Goal: Task Accomplishment & Management: Manage account settings

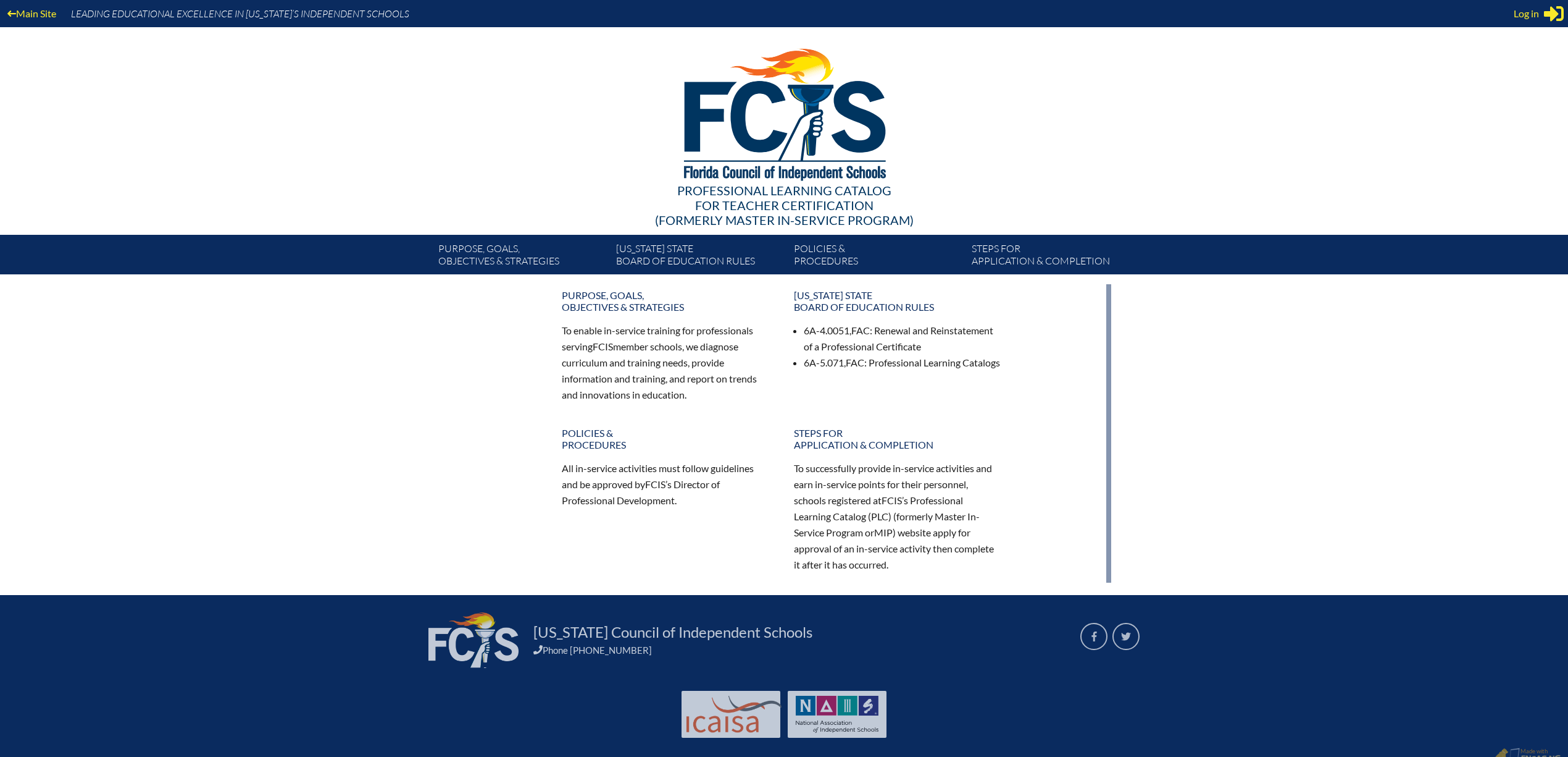
click at [1536, 5] on div "Log in Close Sign in or register" at bounding box center [1539, 14] width 50 height 20
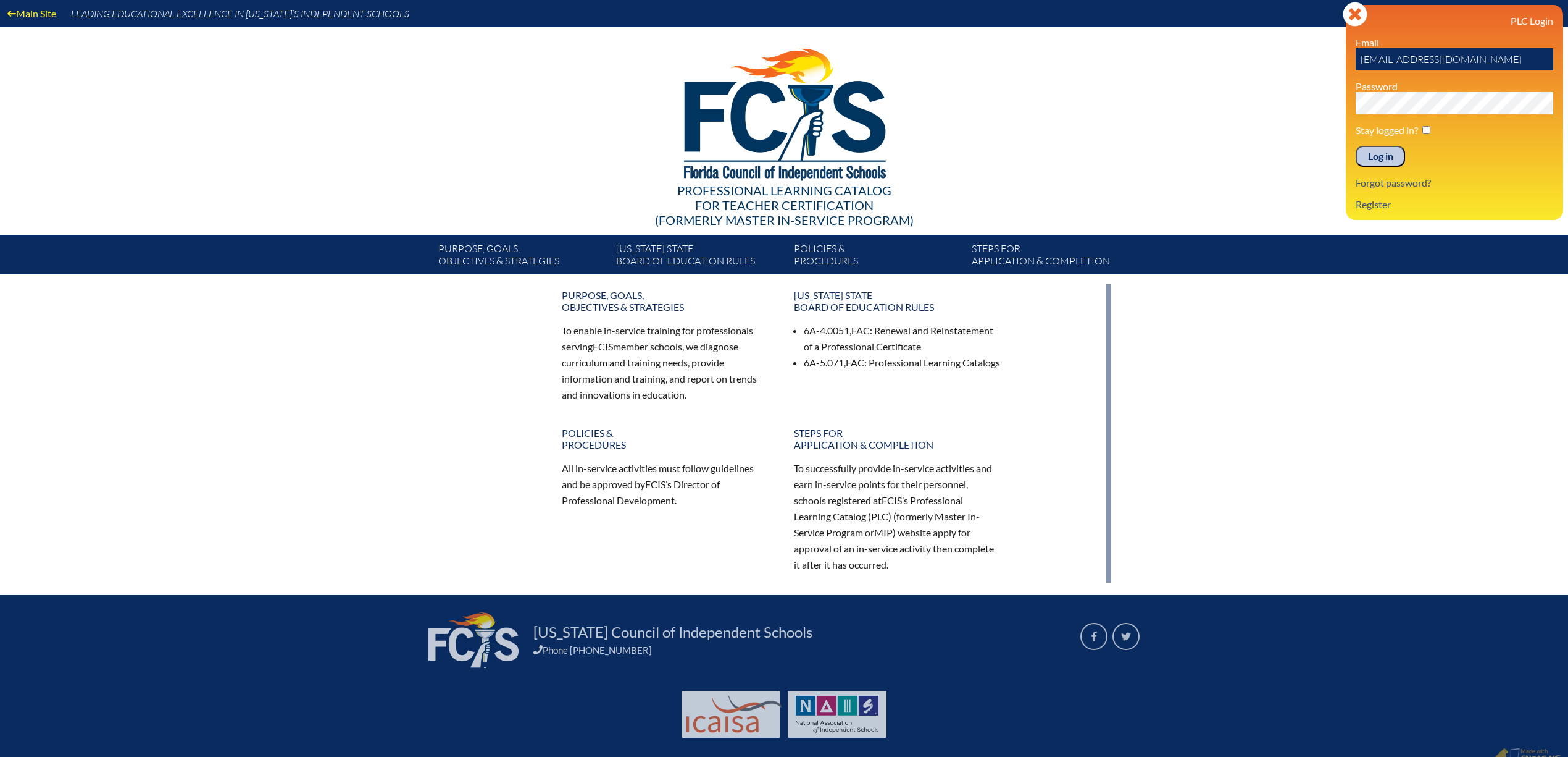
drag, startPoint x: 1505, startPoint y: 53, endPoint x: 1251, endPoint y: 50, distance: 254.0
click at [1257, 50] on div "Main Site Leading Educational Excellence in Florida’s Independent Schools Profe…" at bounding box center [784, 137] width 1568 height 274
type input "fc"
click at [1356, 146] on input "Log in" at bounding box center [1381, 156] width 50 height 21
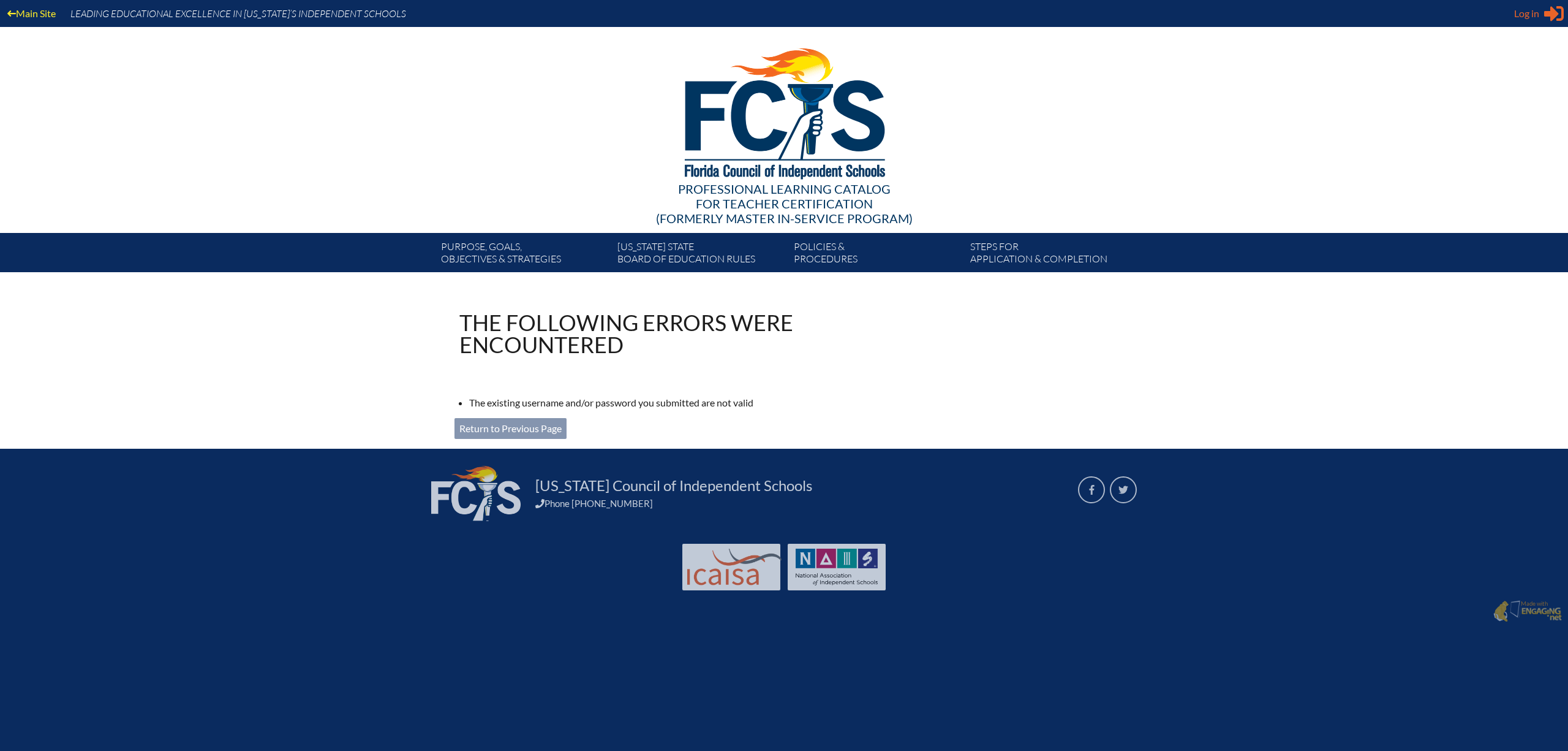
click at [1534, 15] on span "Log in" at bounding box center [1527, 13] width 25 height 15
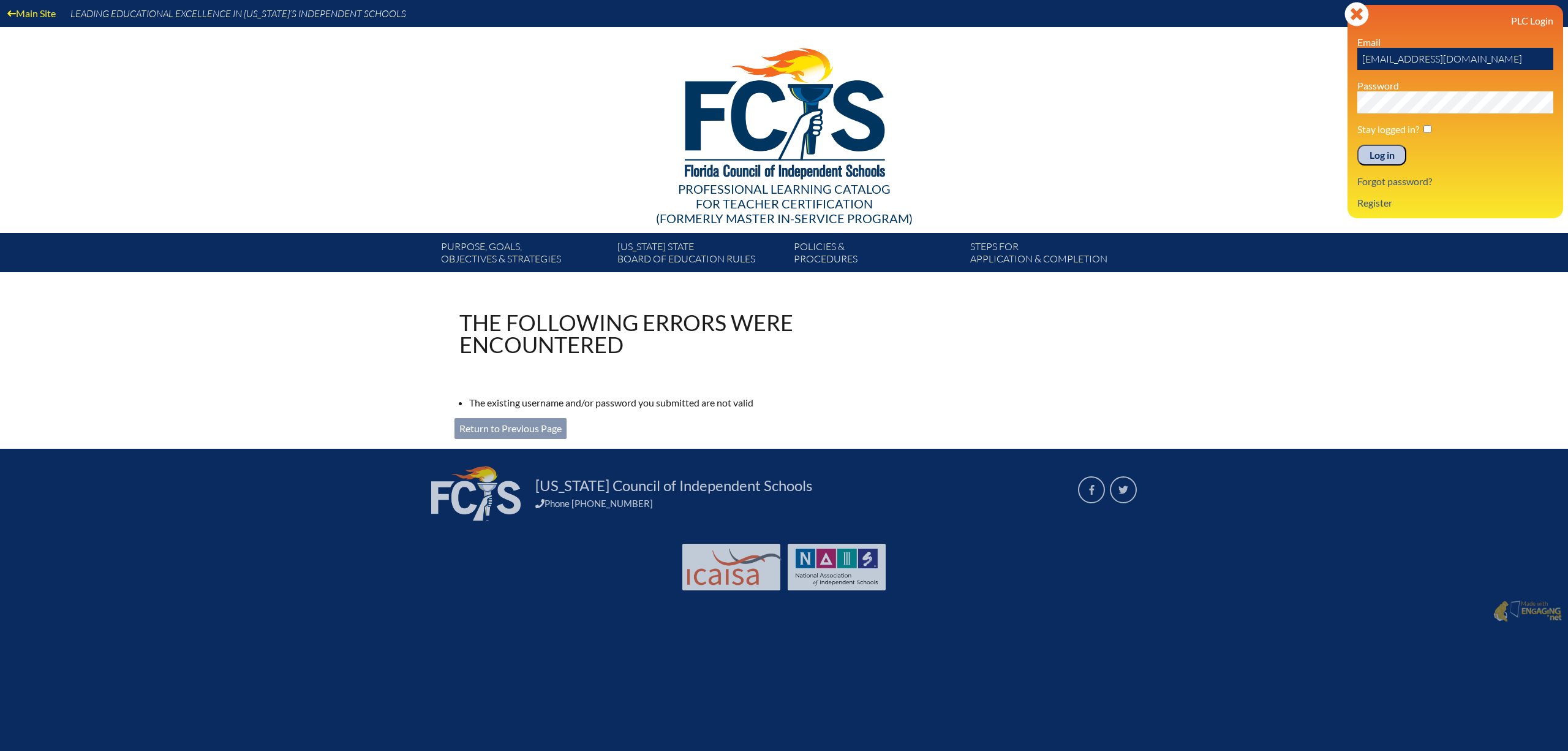
drag, startPoint x: 1480, startPoint y: 62, endPoint x: 1258, endPoint y: 62, distance: 222.0
click at [1260, 62] on div "Main Site Leading Educational Excellence in Florida’s Independent Schools Profe…" at bounding box center [784, 136] width 1568 height 272
type input "fcismember"
click at [1228, 97] on div "Main Site Leading Educational Excellence in Florida’s Independent Schools Profe…" at bounding box center [784, 136] width 1568 height 272
click at [1370, 204] on link "Register" at bounding box center [1374, 203] width 45 height 17
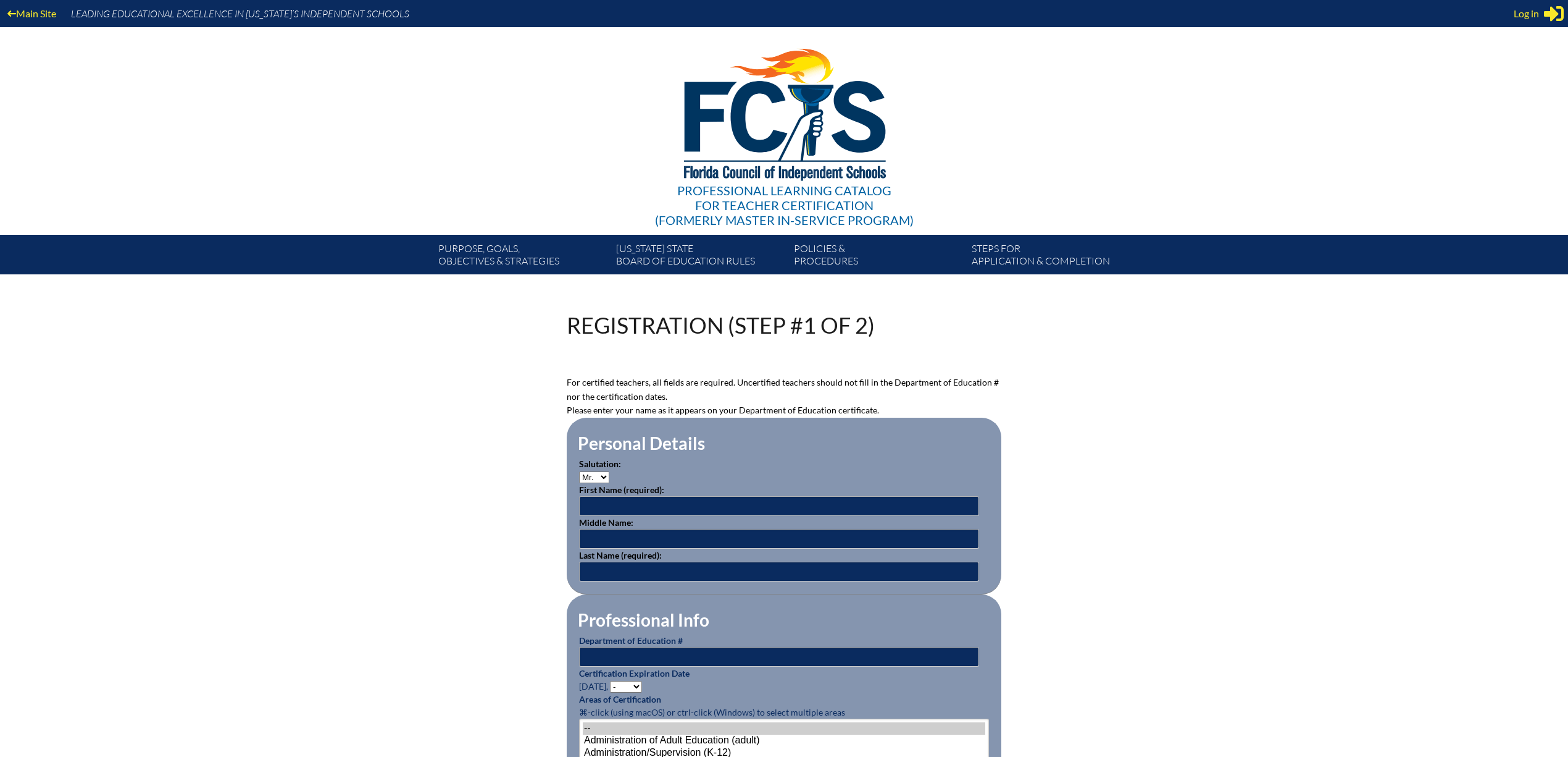
type input "[EMAIL_ADDRESS][DOMAIN_NAME]"
drag, startPoint x: 636, startPoint y: 508, endPoint x: 627, endPoint y: 508, distance: 9.0
click at [636, 508] on input "text" at bounding box center [779, 506] width 400 height 20
type input "[PERSON_NAME]"
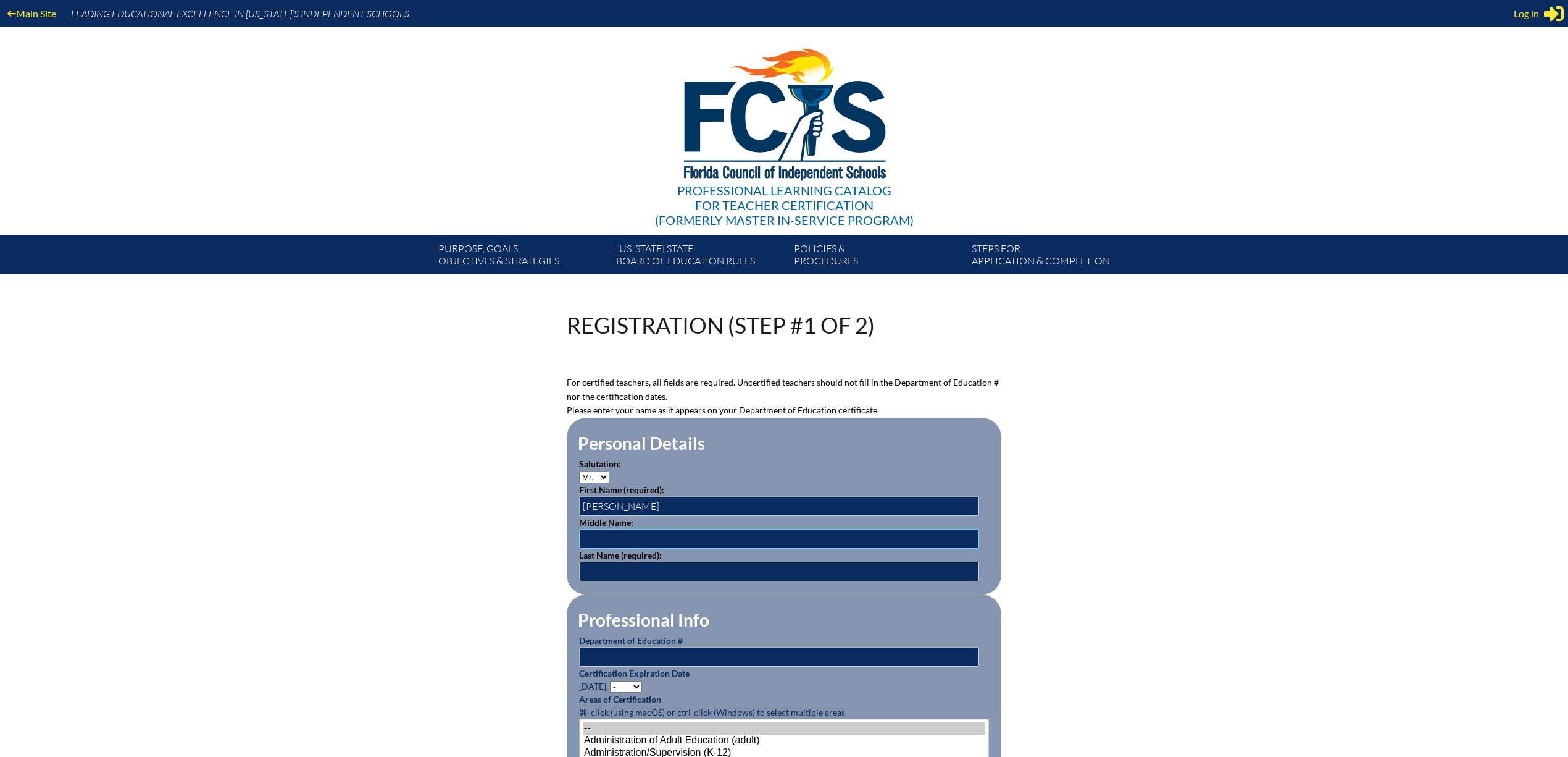
click at [623, 536] on input "text" at bounding box center [779, 539] width 400 height 20
click at [607, 573] on input "text" at bounding box center [779, 572] width 400 height 20
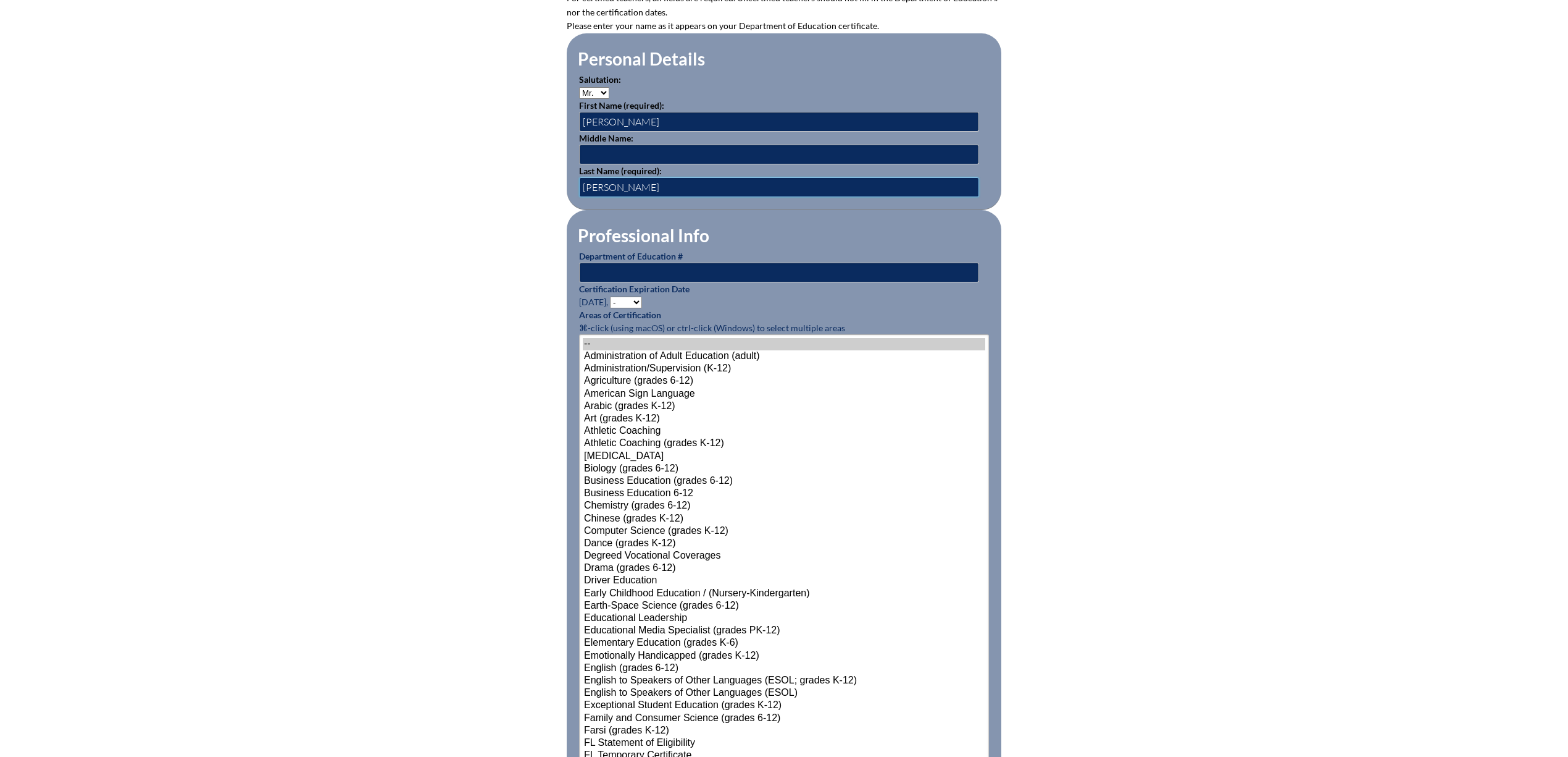
scroll to position [389, 0]
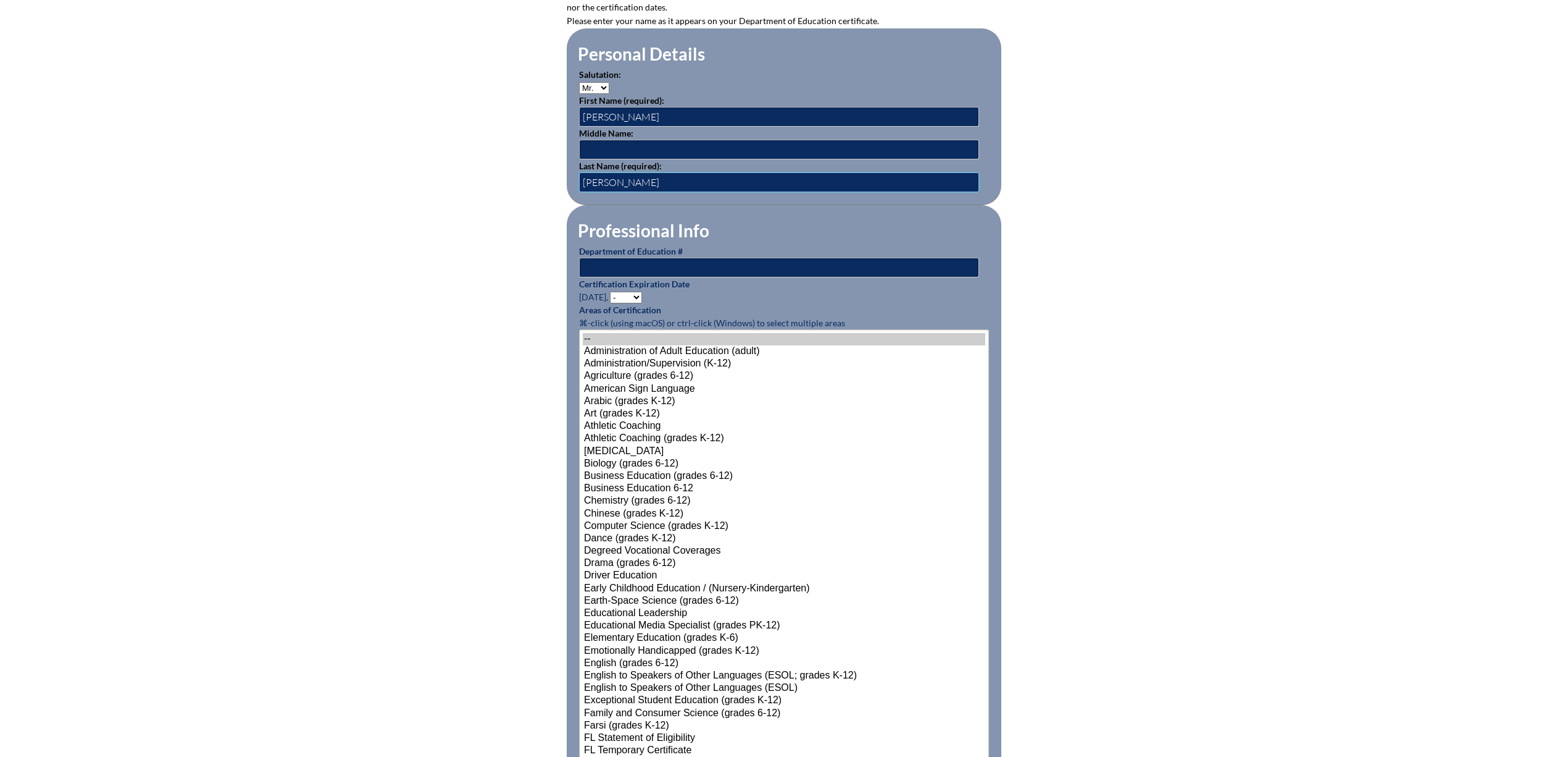
type input "De Vera"
click at [650, 267] on input "text" at bounding box center [779, 267] width 400 height 20
type input "1020630"
click at [642, 294] on select "- 2031 2030 2029 2028 2027 2026 2025 2024 2023 2022 2021 2020 2019 2018 2017 20…" at bounding box center [626, 297] width 32 height 12
select select "2027"
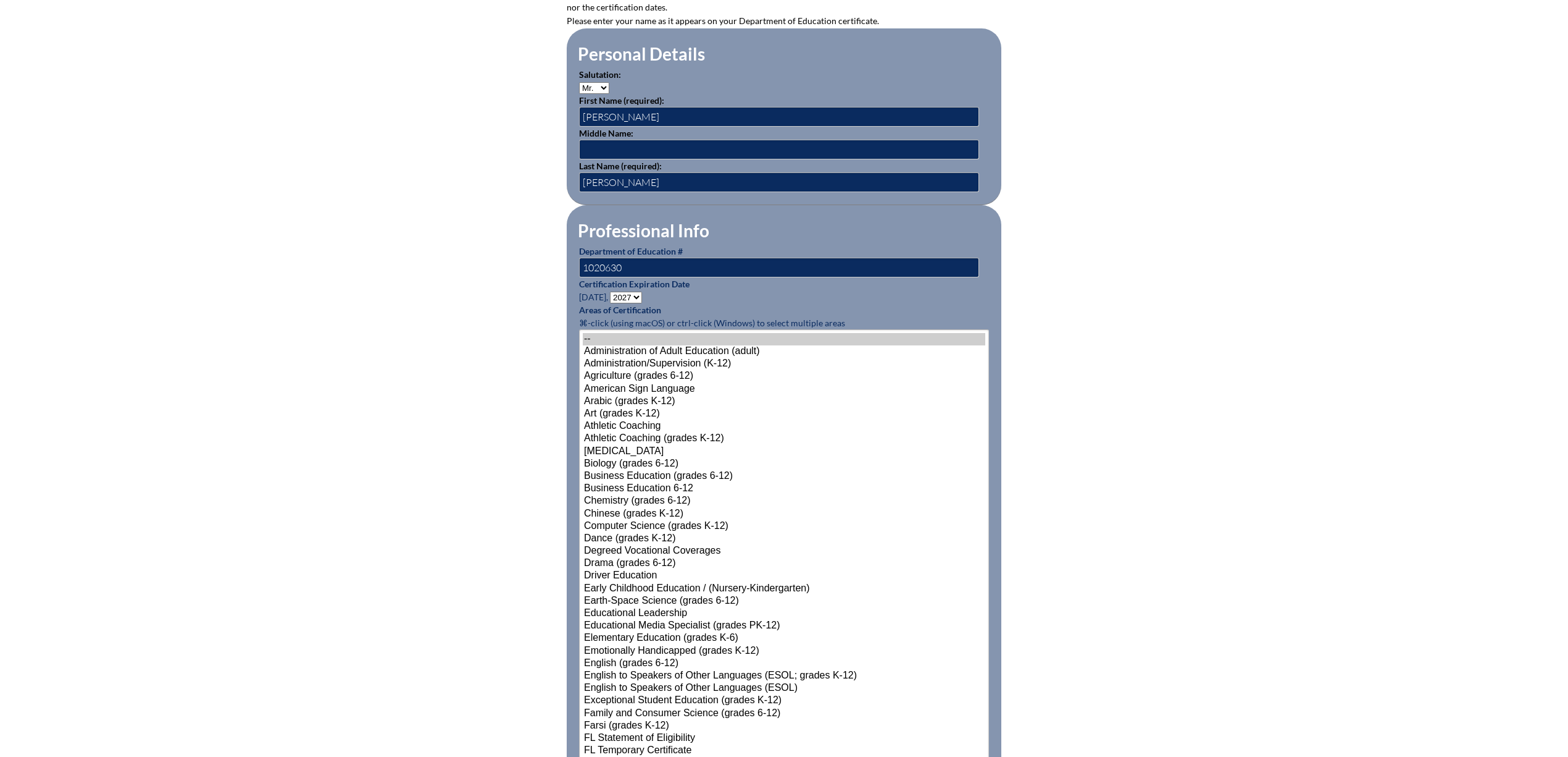
click at [612, 293] on select "- 2031 2030 2029 2028 2027 2026 2025 2024 2023 2022 2021 2020 2019 2018 2017 20…" at bounding box center [626, 297] width 32 height 12
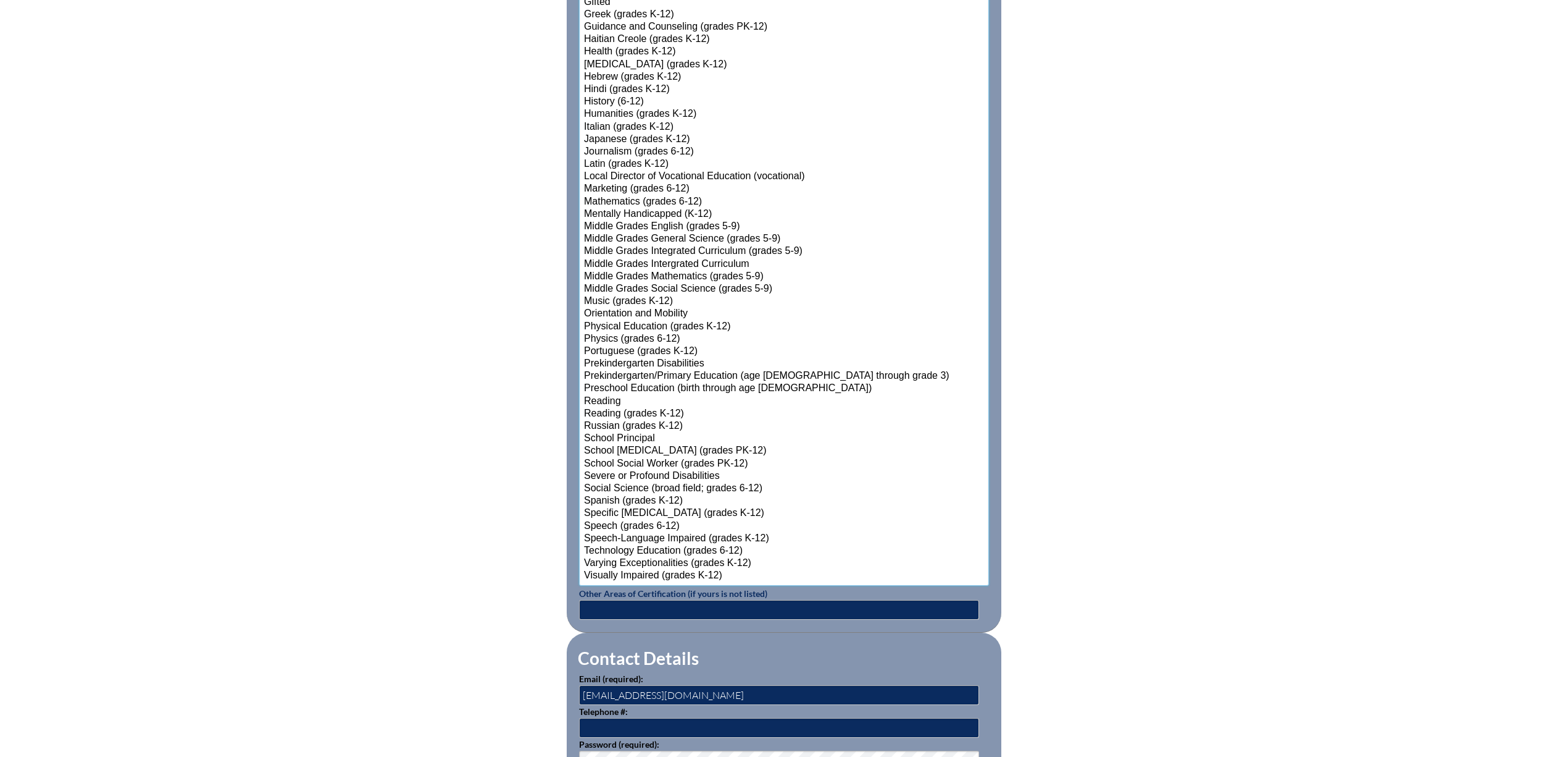
scroll to position [1006, 0]
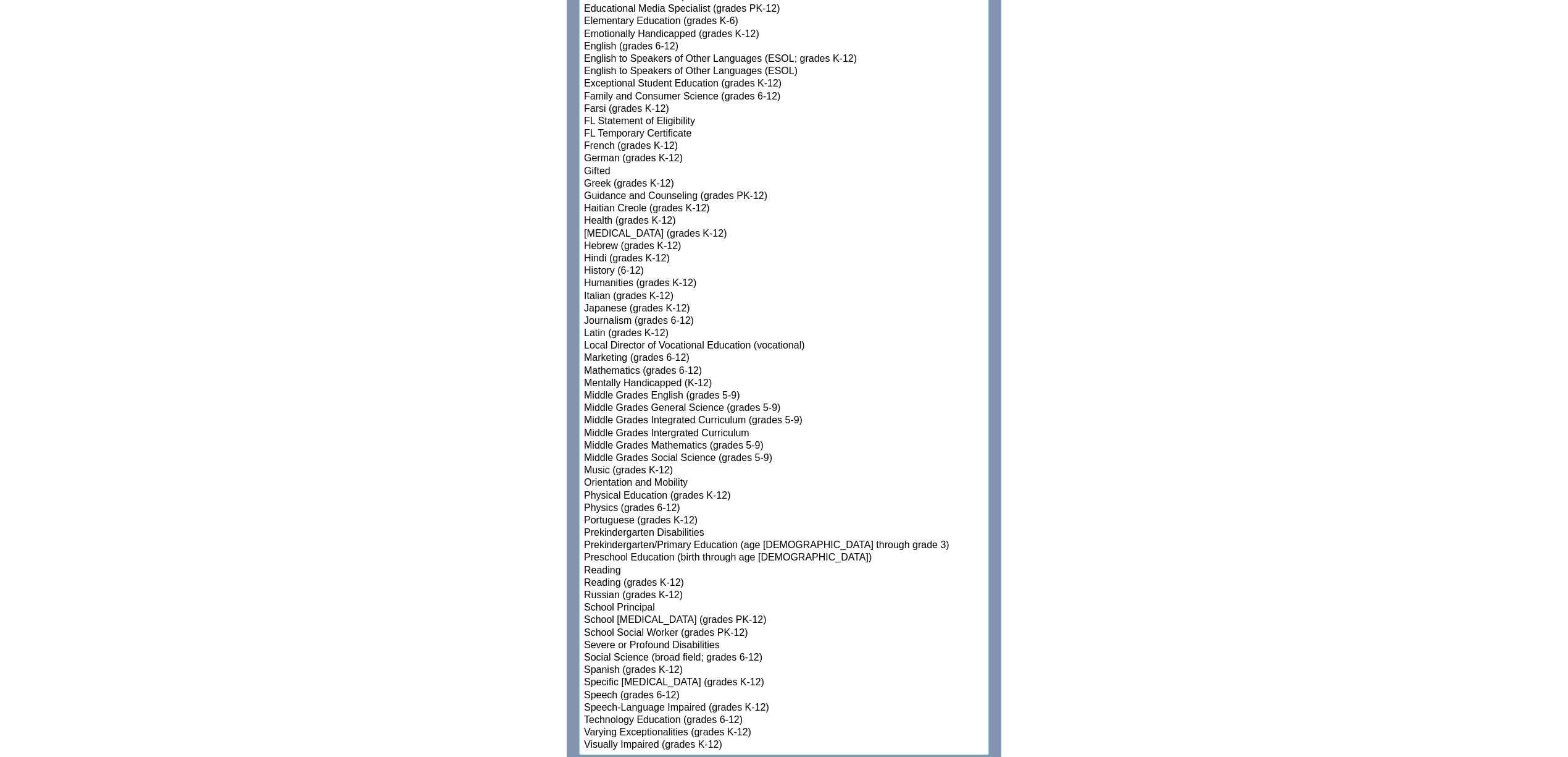
select select"]"] "15142"
click at [621, 198] on select"]"] "-- Administration of Adult Education (adult) Administration/Supervision (K-12) …" at bounding box center [784, 234] width 410 height 1043
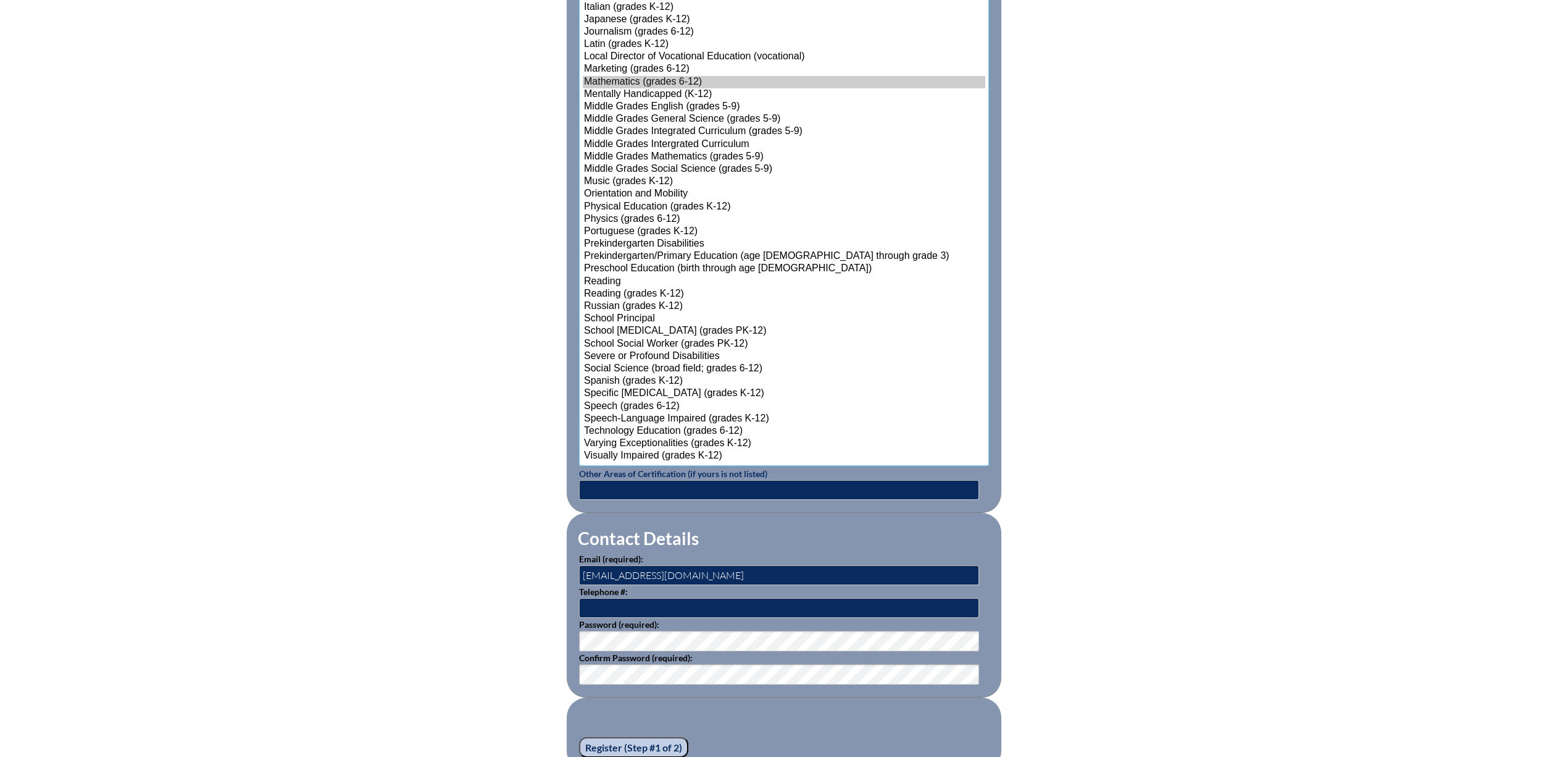
scroll to position [1523, 0]
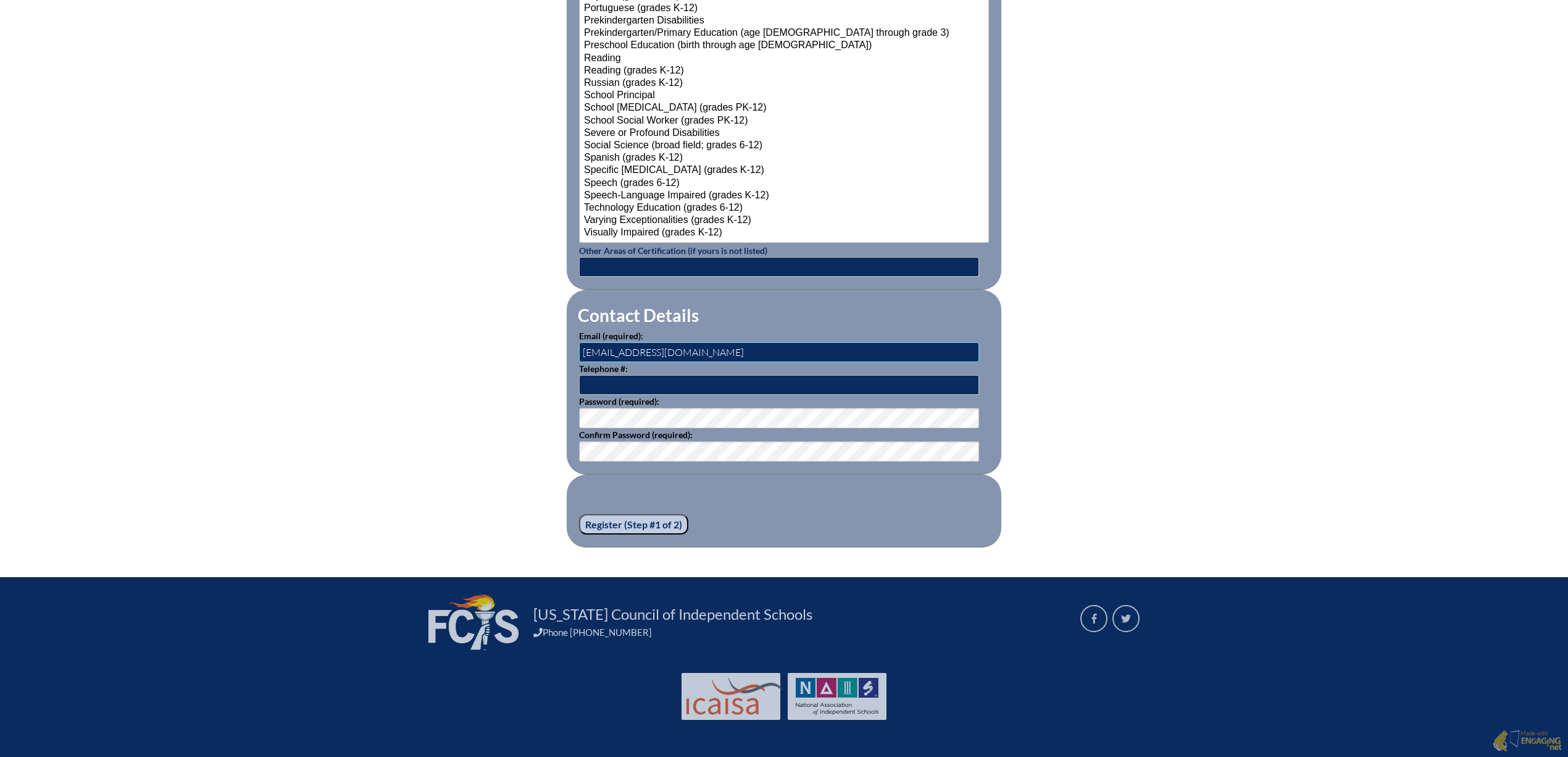
drag, startPoint x: 606, startPoint y: 355, endPoint x: 571, endPoint y: 353, distance: 35.1
click at [571, 353] on fieldset "Contact Details Email (required): atruby@palmertrinity.org Telephone #: Passwor…" at bounding box center [784, 382] width 434 height 184
type input "jdevera@palmertrinity.org"
click at [631, 380] on input "text" at bounding box center [779, 385] width 400 height 20
type input "3059694233"
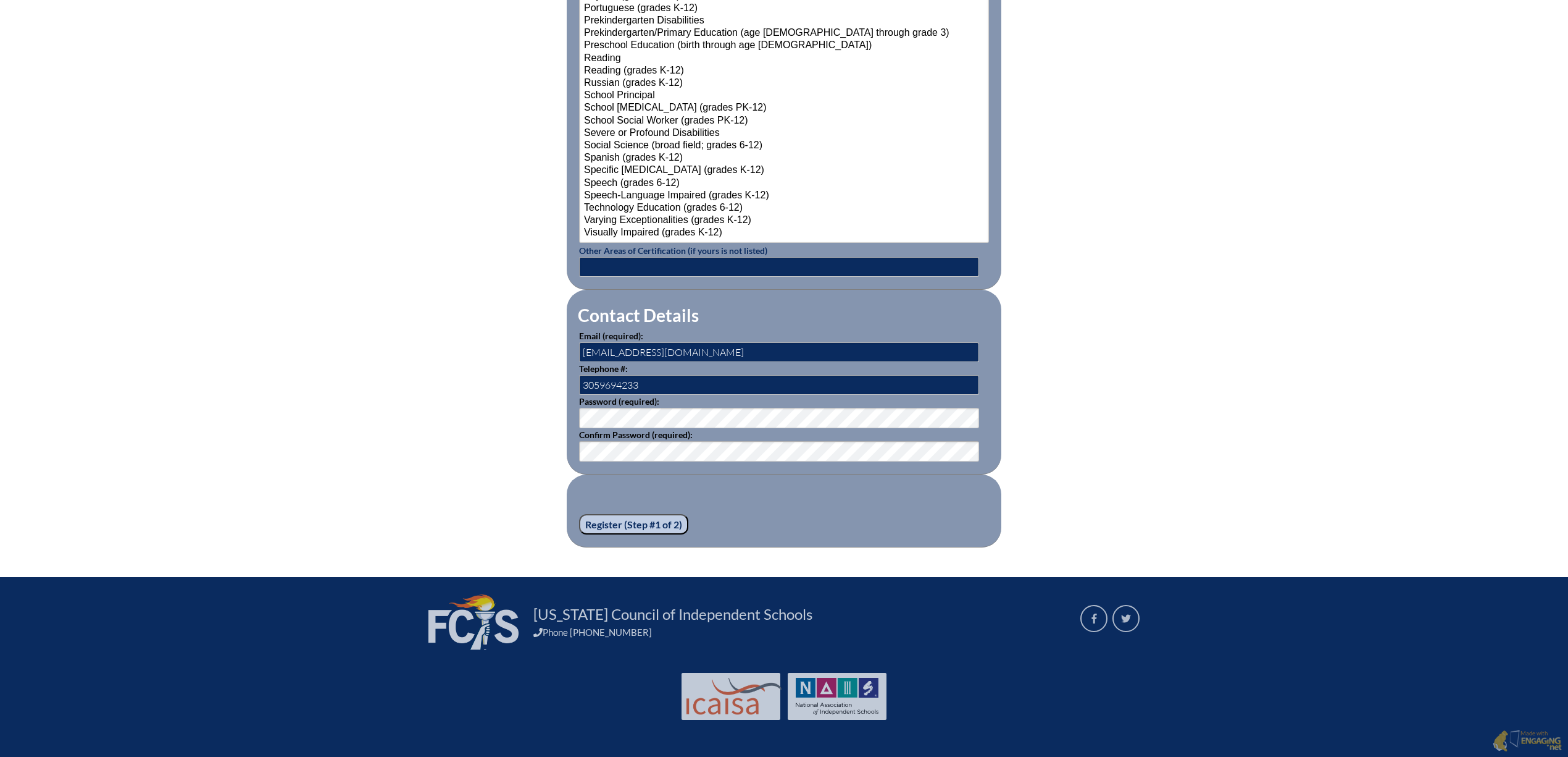
type input "Palumbo"
click at [626, 519] on input "Register (Step #1 of 2)" at bounding box center [633, 524] width 109 height 21
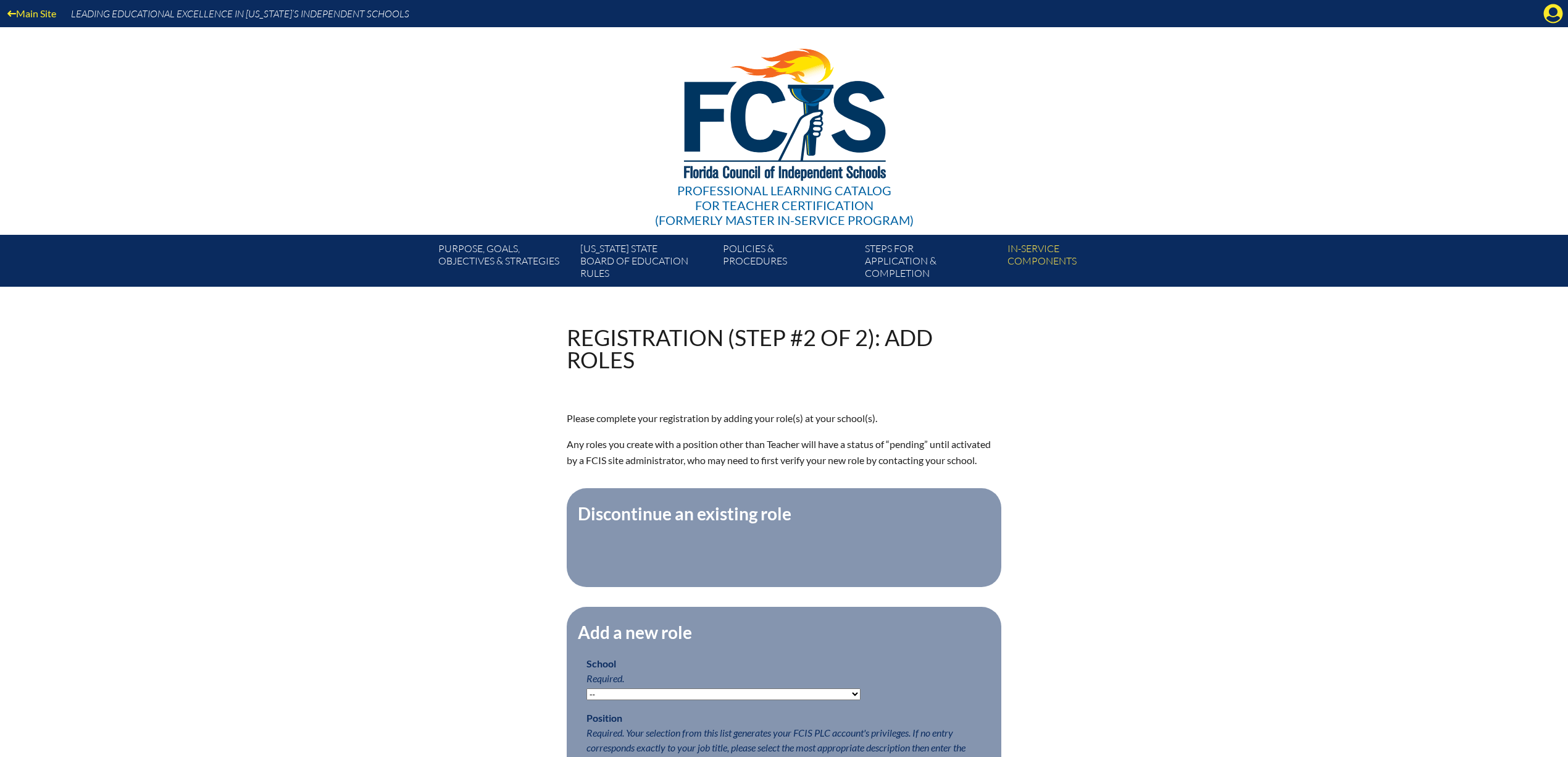
click at [788, 700] on select "-- Autism Inspired Academy Academy at Ocean Reef Academy at the Lakes Academy P…" at bounding box center [723, 693] width 274 height 12
select select "20319"
click at [586, 700] on select "-- Autism Inspired Academy Academy at Ocean Reef Academy at the Lakes Academy P…" at bounding box center [723, 693] width 274 height 12
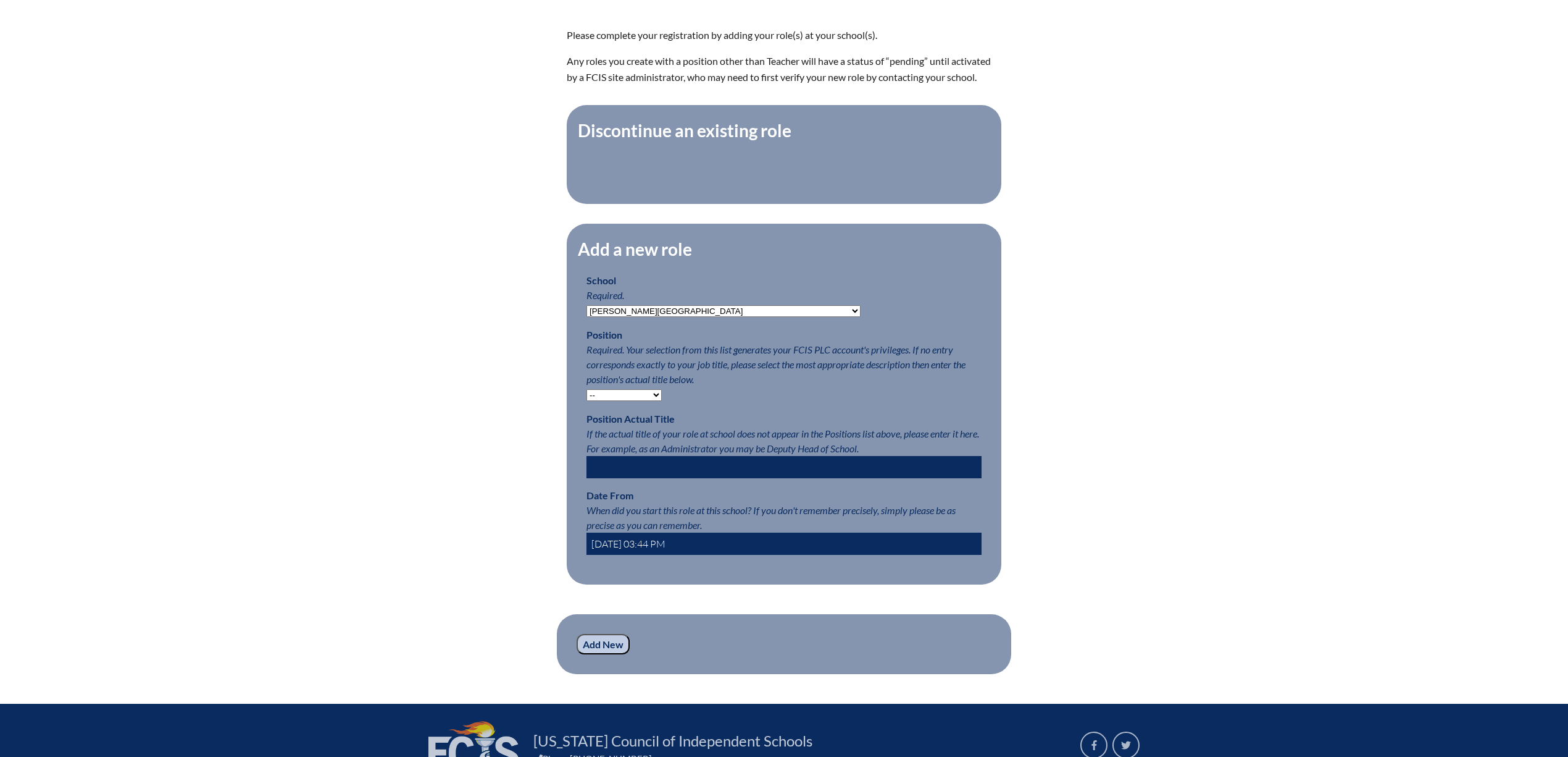
scroll to position [422, 0]
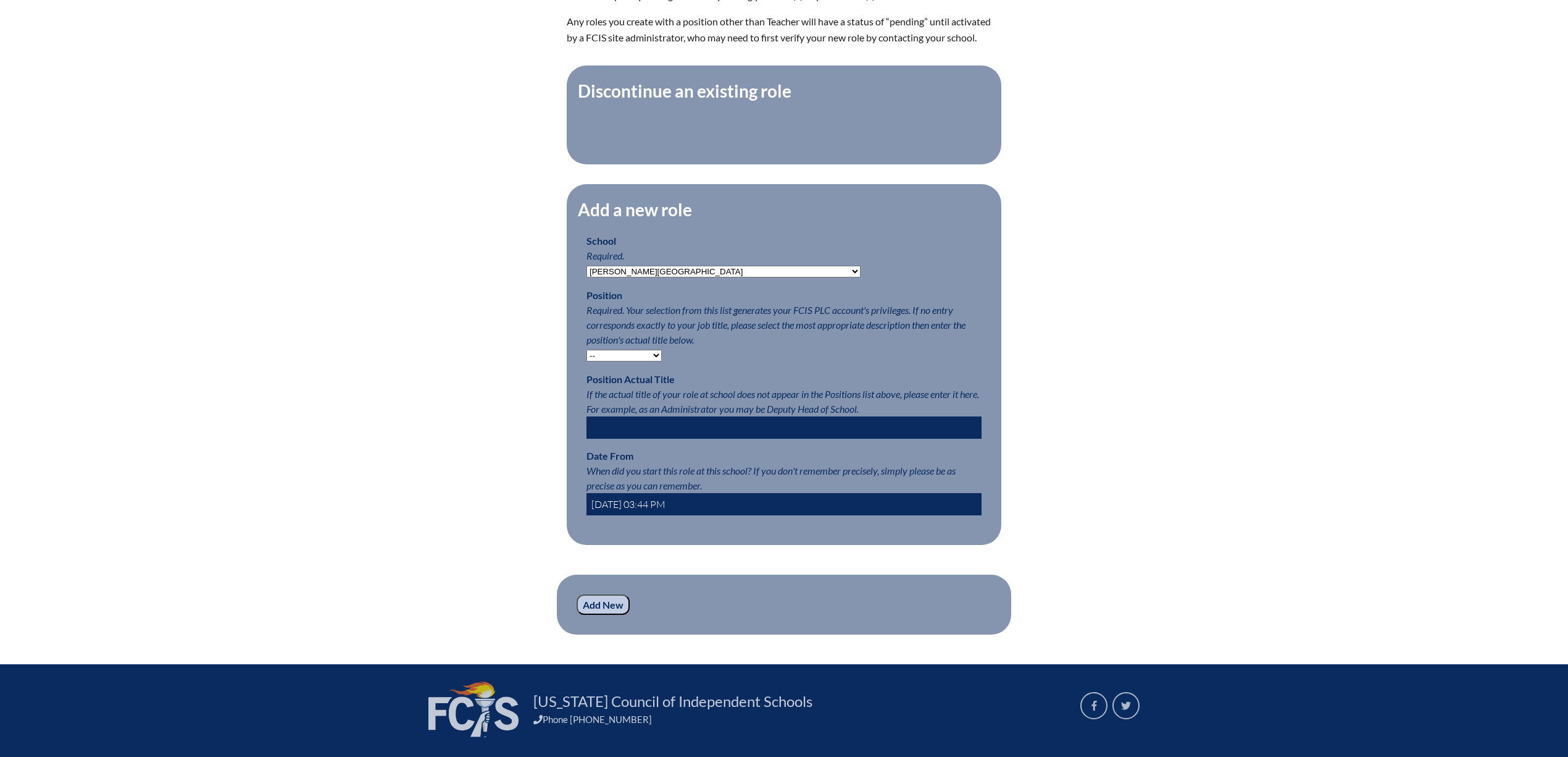
click at [602, 361] on select "-- Teacher PLC Coordinator Head of School Administrator" at bounding box center [623, 355] width 75 height 12
select select "15563"
click at [586, 361] on select "-- Teacher PLC Coordinator Head of School Administrator" at bounding box center [623, 355] width 75 height 12
click at [623, 439] on input "text" at bounding box center [784, 427] width 395 height 22
type input "Computer Science Teacher"
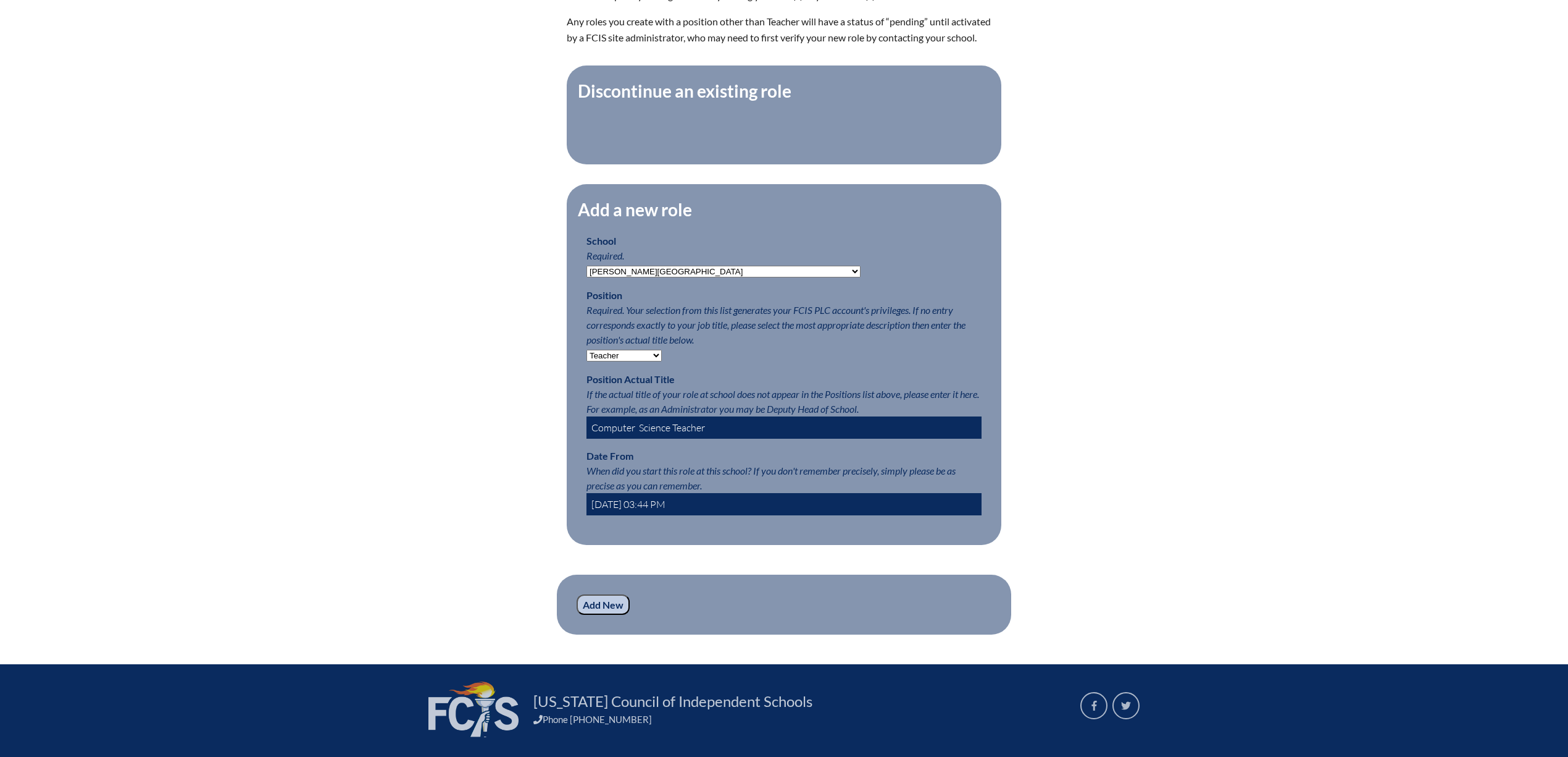
click at [727, 514] on input "2025-08-11 03:44 PM" at bounding box center [784, 504] width 395 height 22
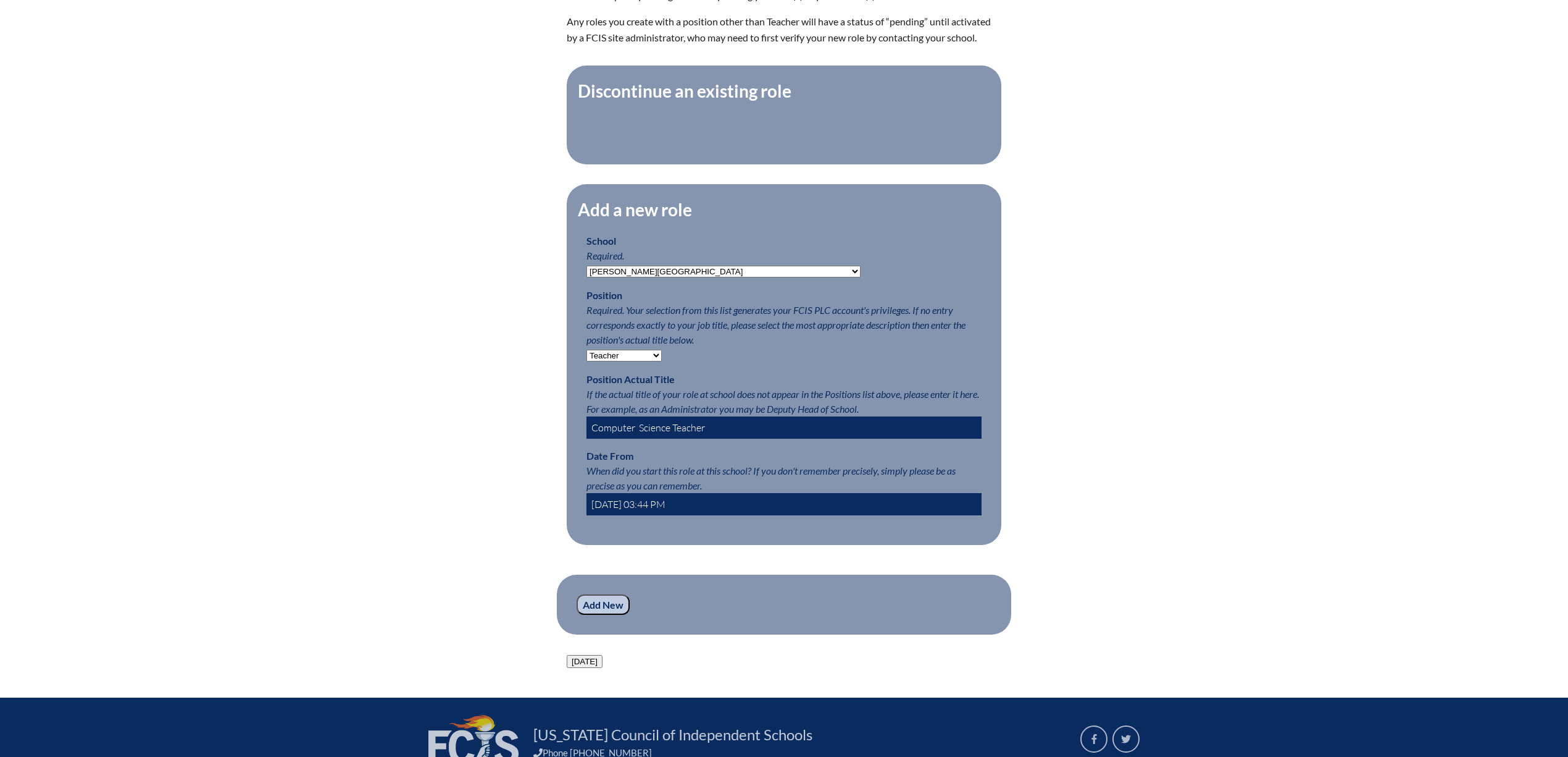
type input "2025-08-04 03:44 PM"
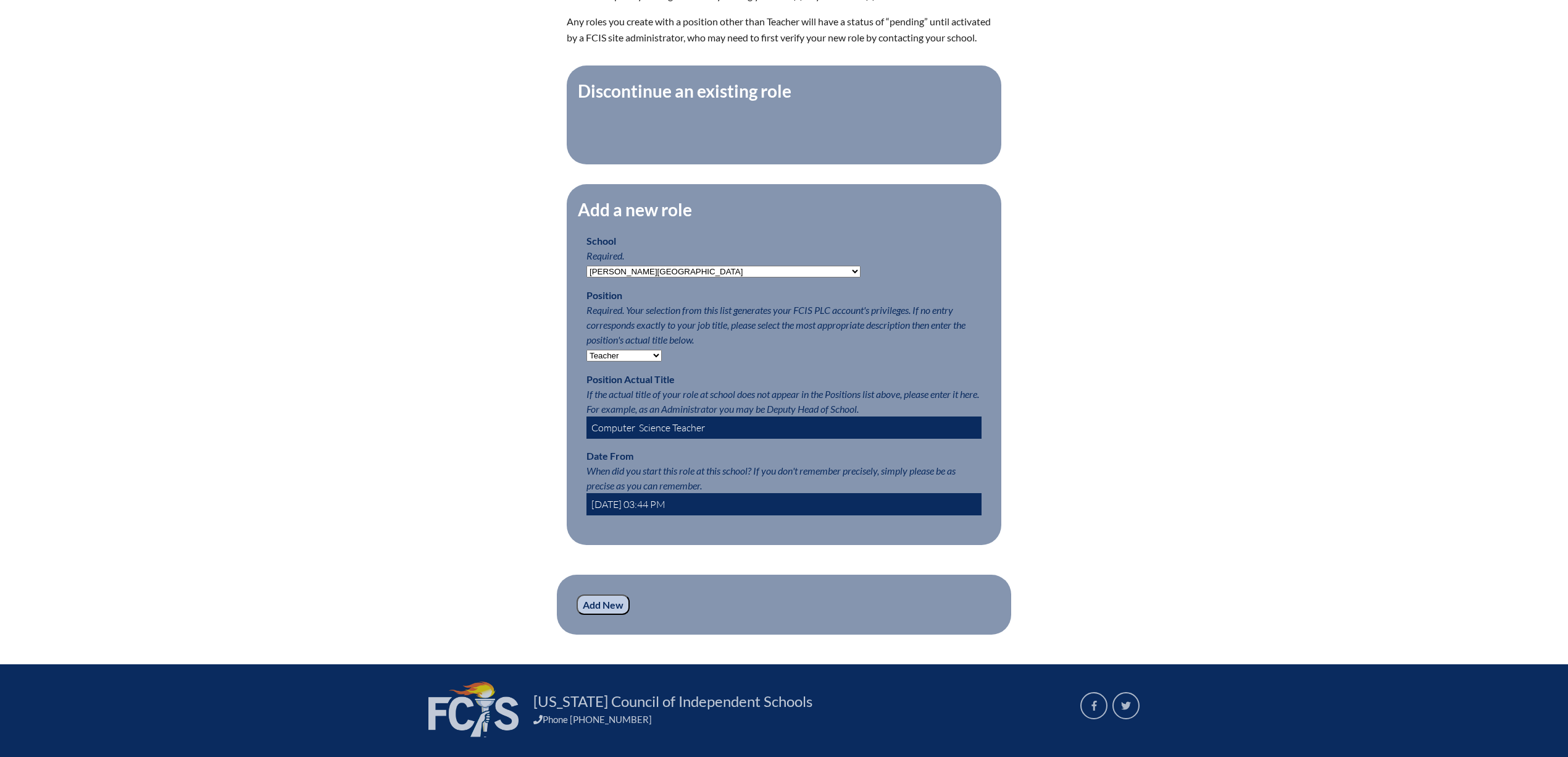
click at [606, 615] on input "Add New" at bounding box center [603, 604] width 53 height 21
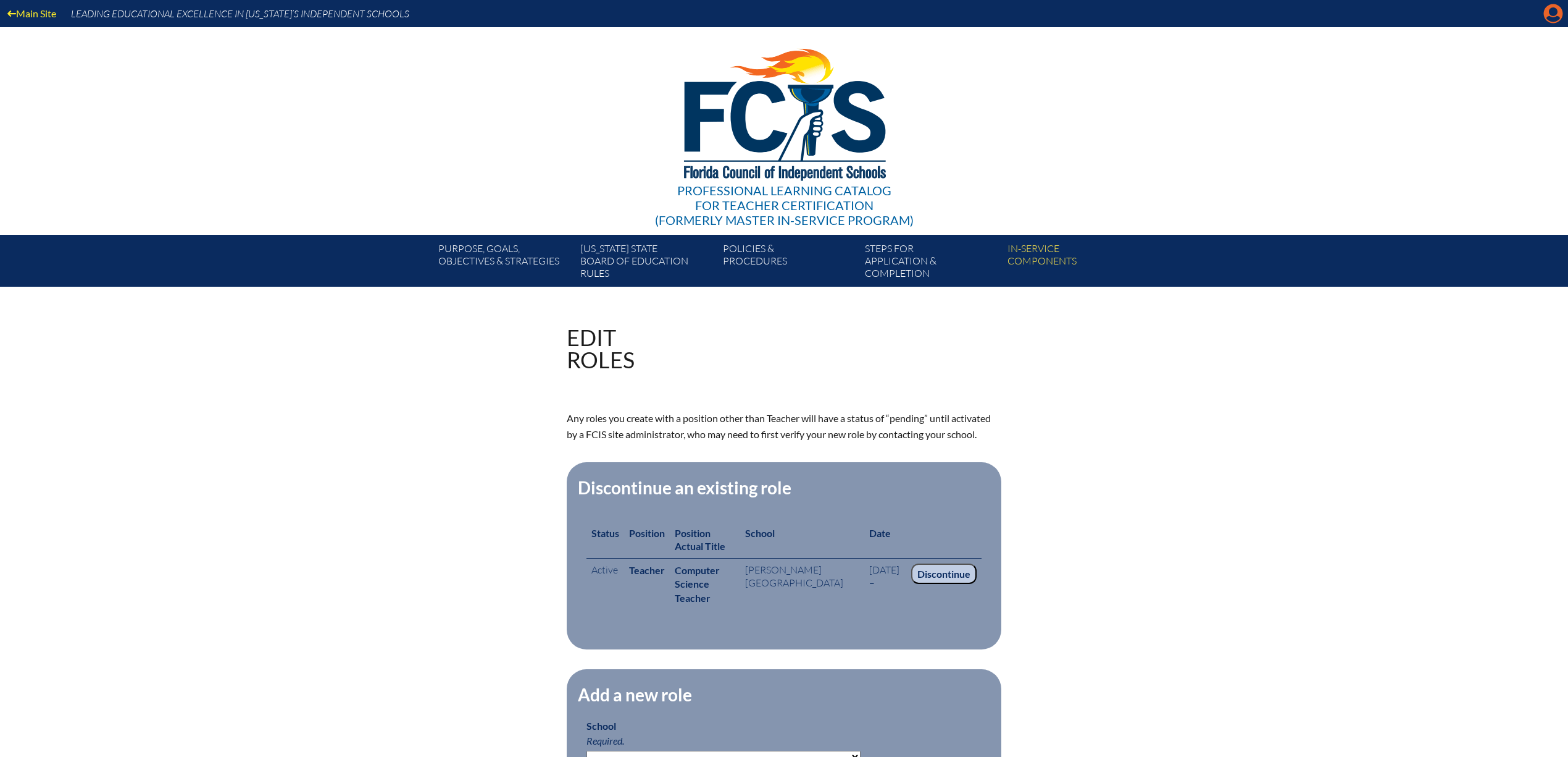
click at [1556, 10] on icon "Manage account" at bounding box center [1553, 14] width 20 height 20
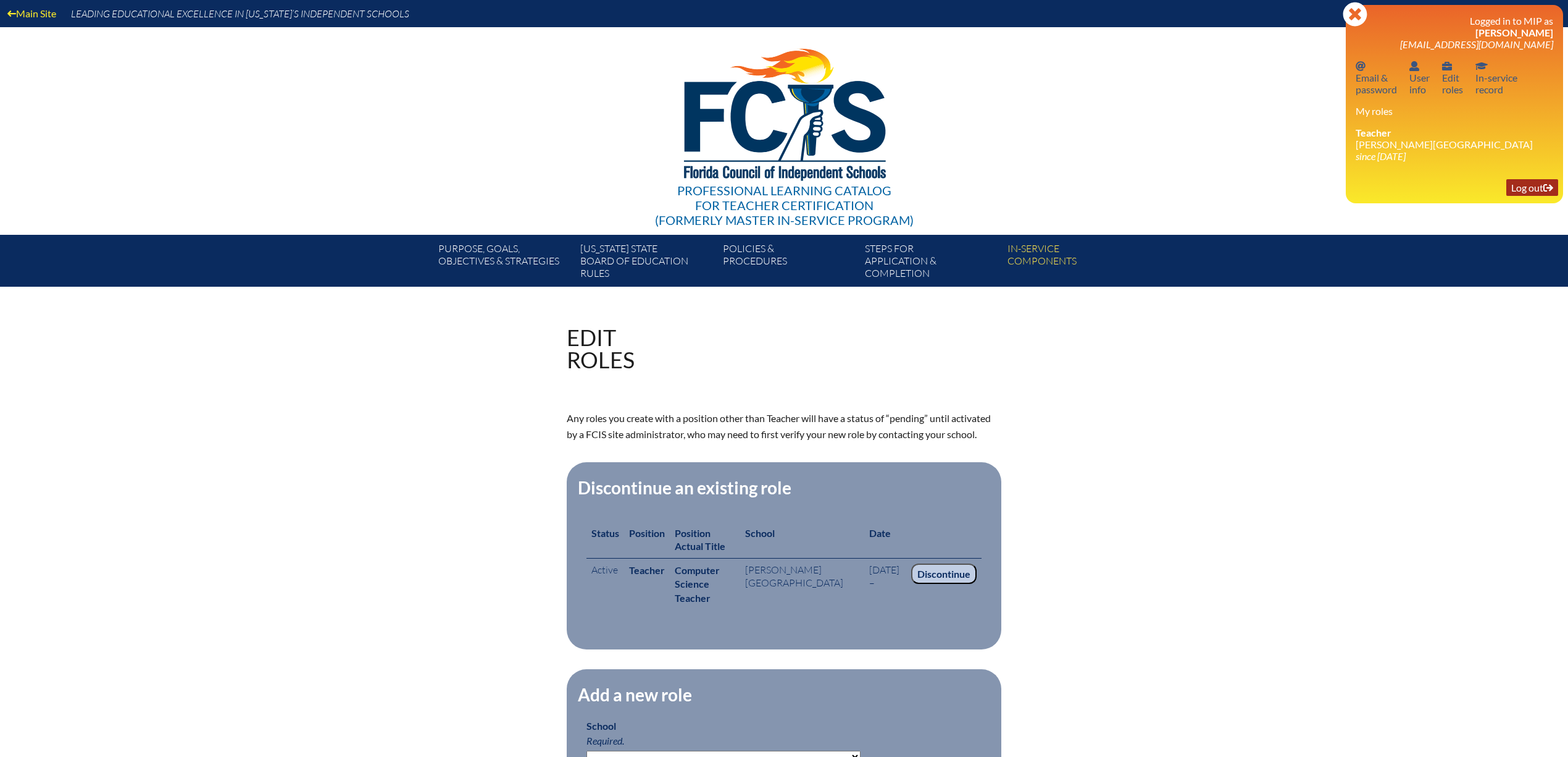
click at [1527, 191] on link "Log out Log out" at bounding box center [1532, 188] width 52 height 17
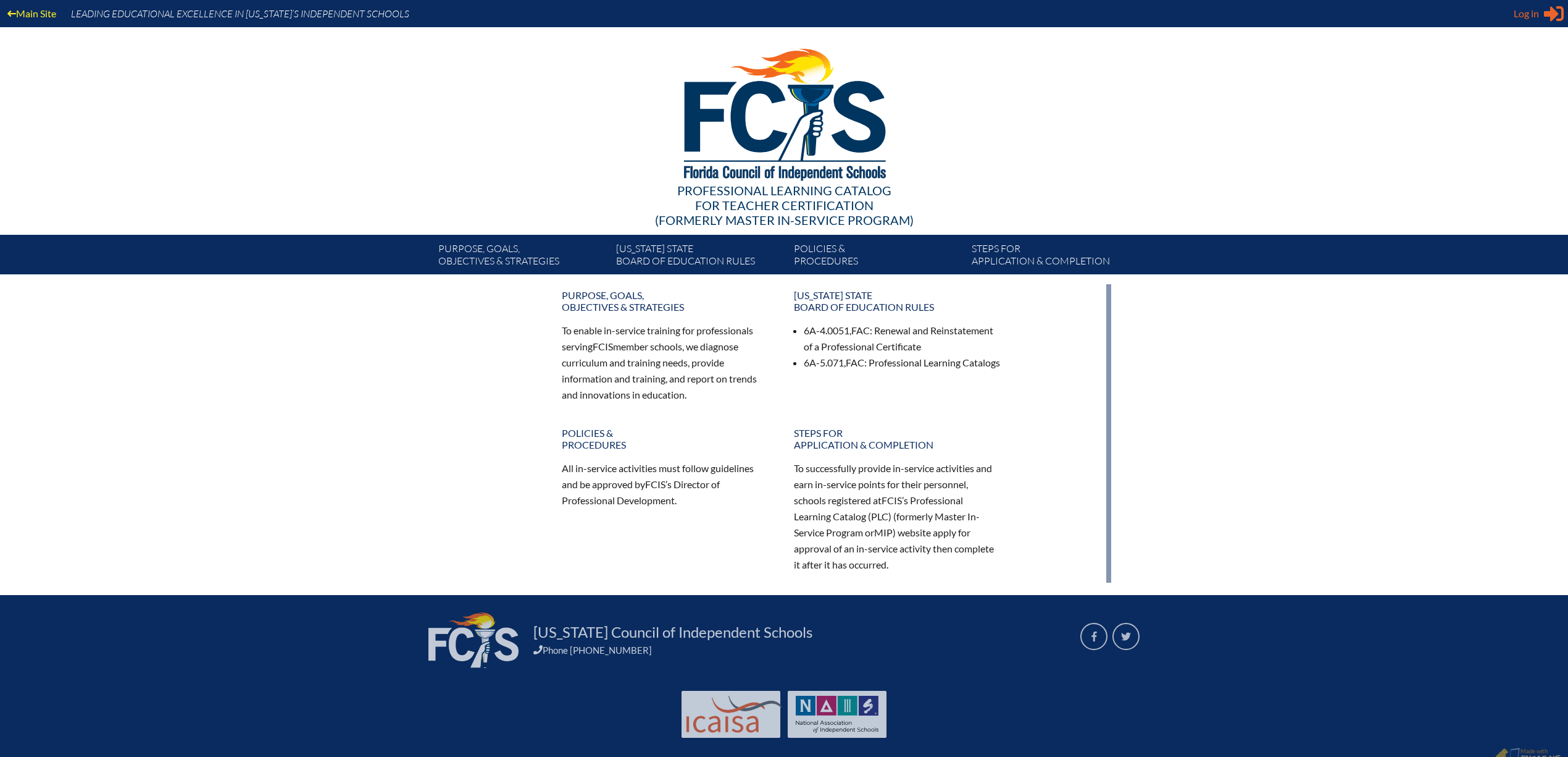
type input "[EMAIL_ADDRESS][DOMAIN_NAME]"
click at [1537, 19] on span "Log in" at bounding box center [1526, 13] width 26 height 15
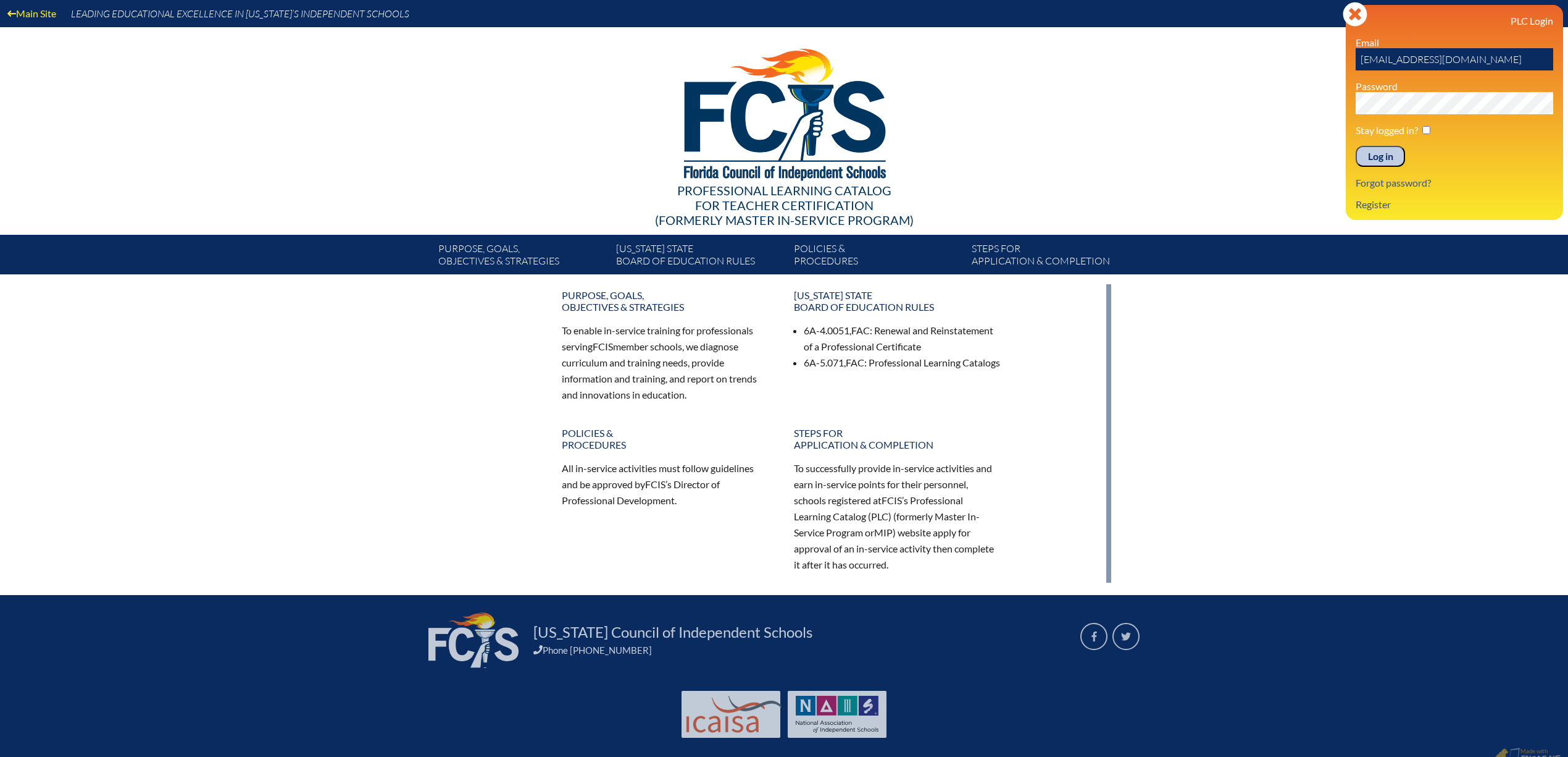
click at [1379, 157] on input "Log in" at bounding box center [1381, 156] width 50 height 21
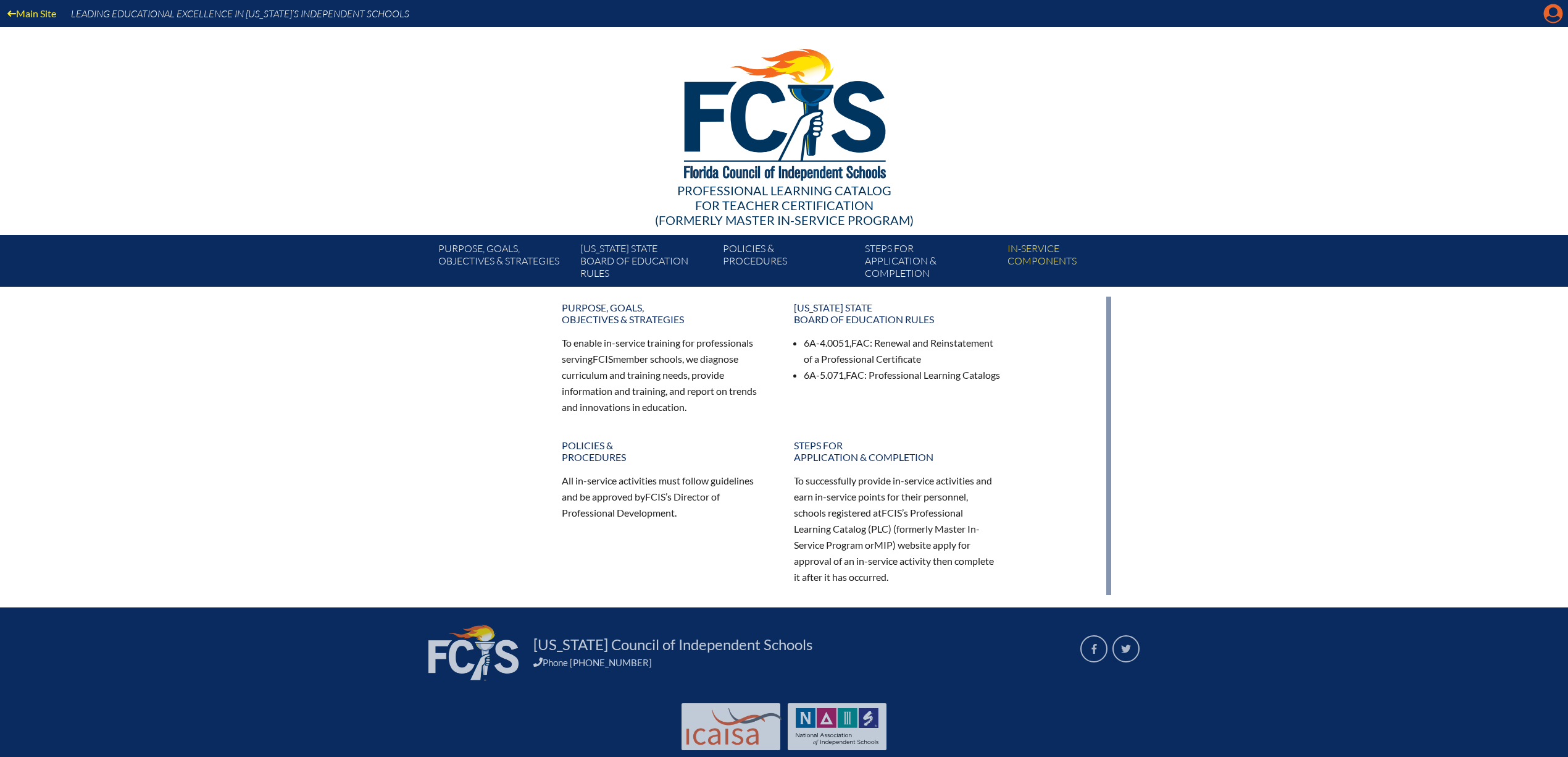
click at [1549, 15] on icon at bounding box center [1553, 14] width 19 height 19
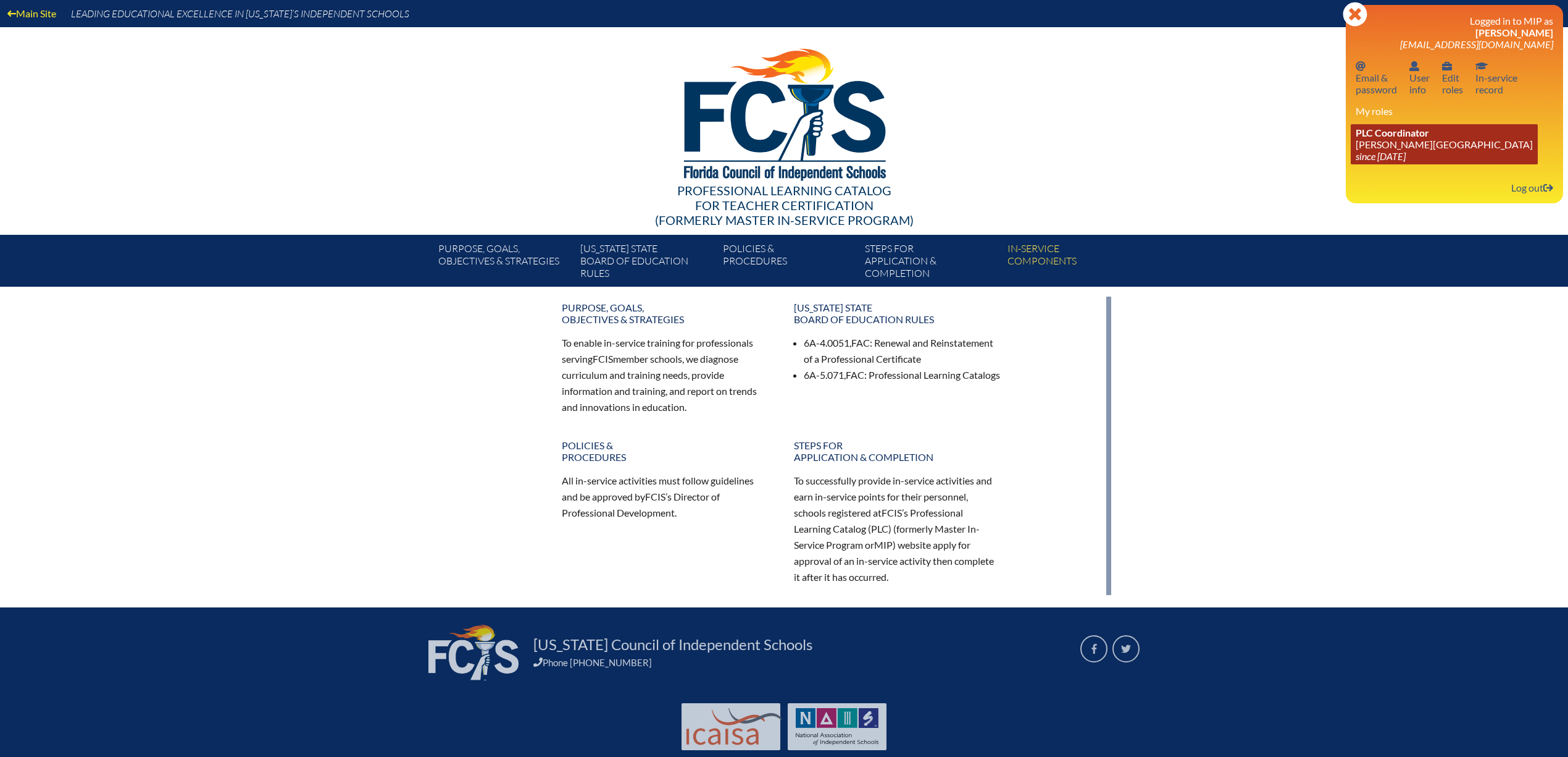
click at [1404, 139] on span "PLC Coordinator" at bounding box center [1392, 132] width 74 height 12
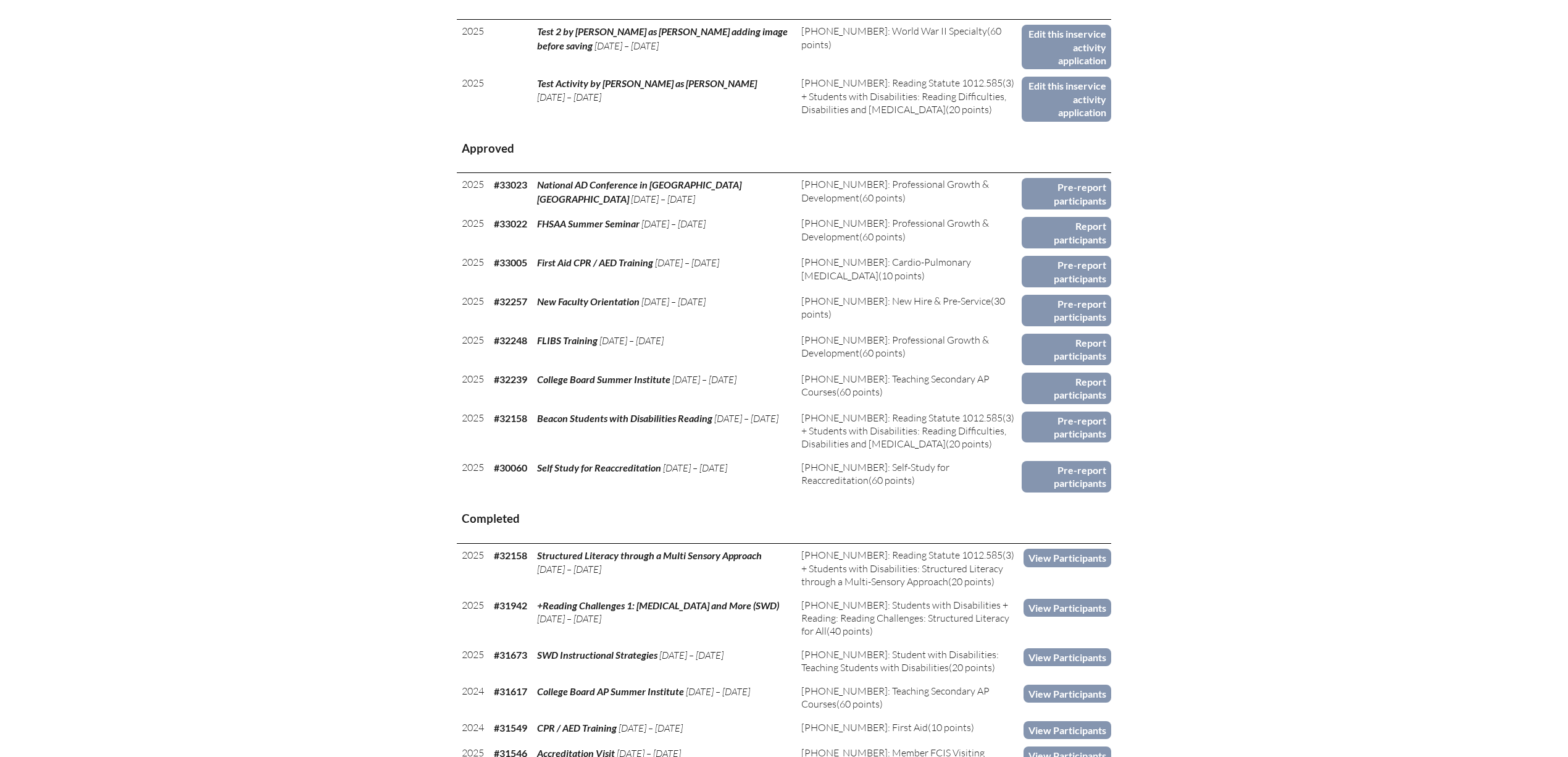
scroll to position [608, 0]
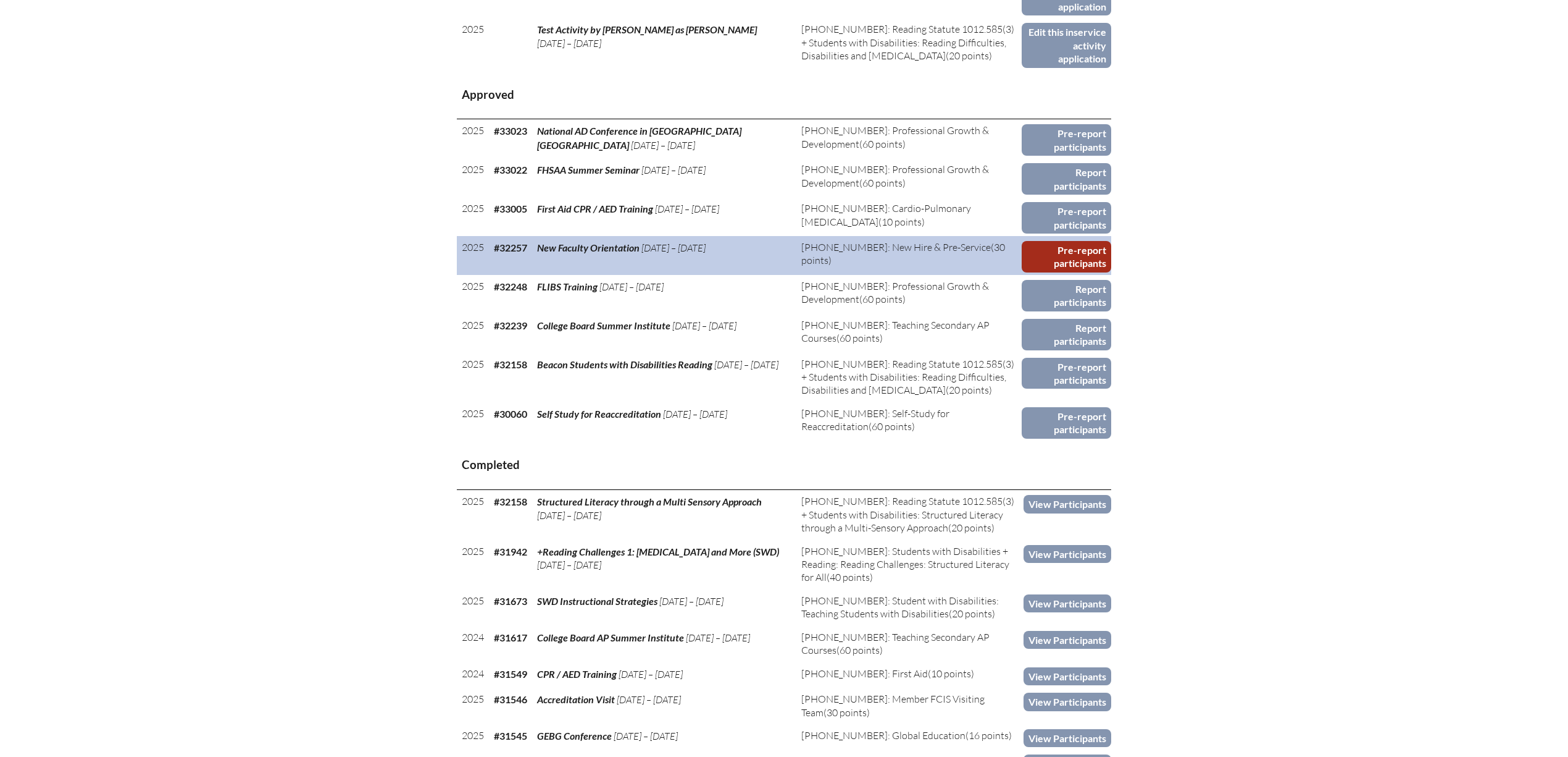
click at [1053, 241] on link "Pre-report participants" at bounding box center [1066, 256] width 90 height 32
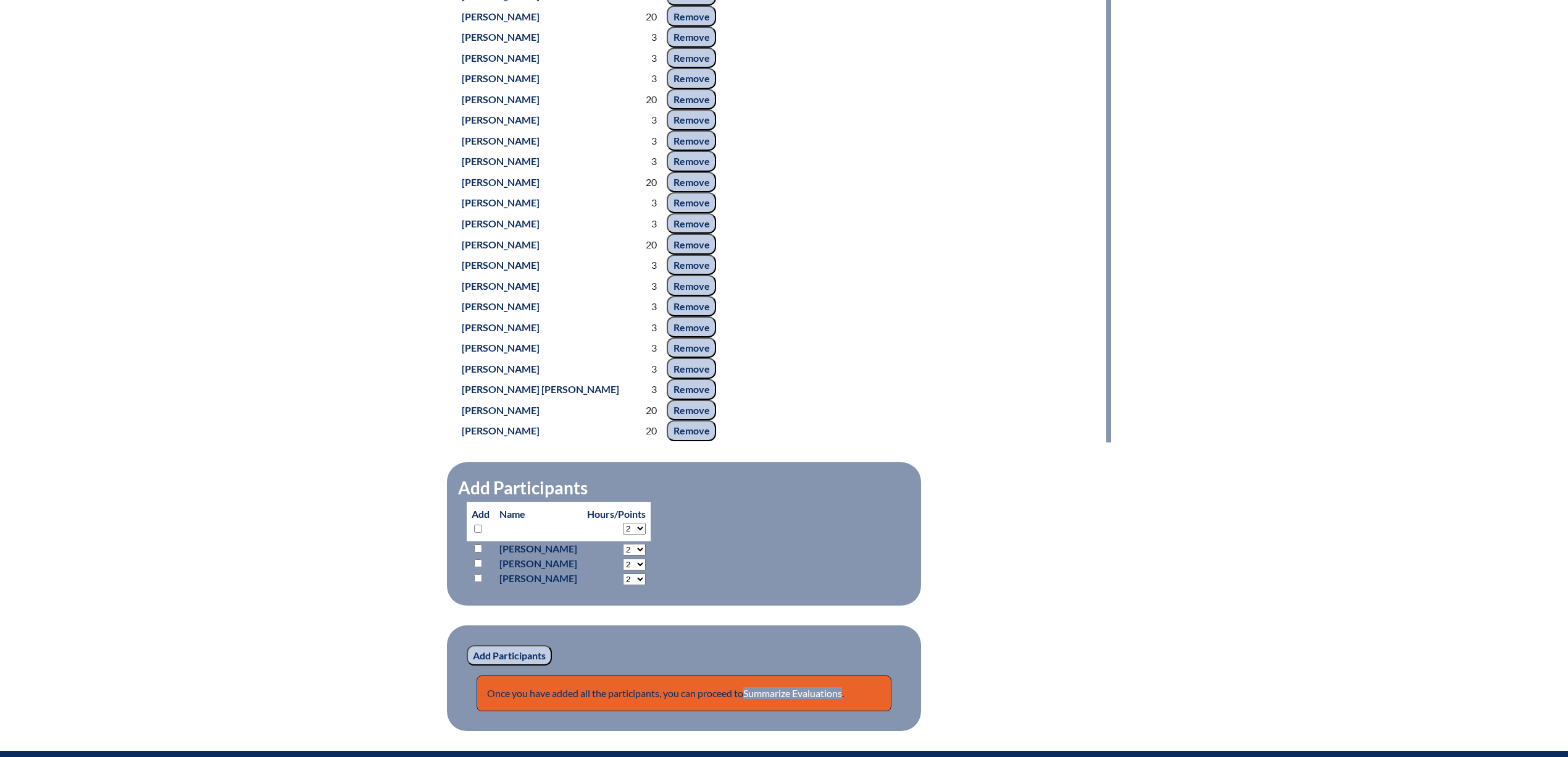
scroll to position [711, 0]
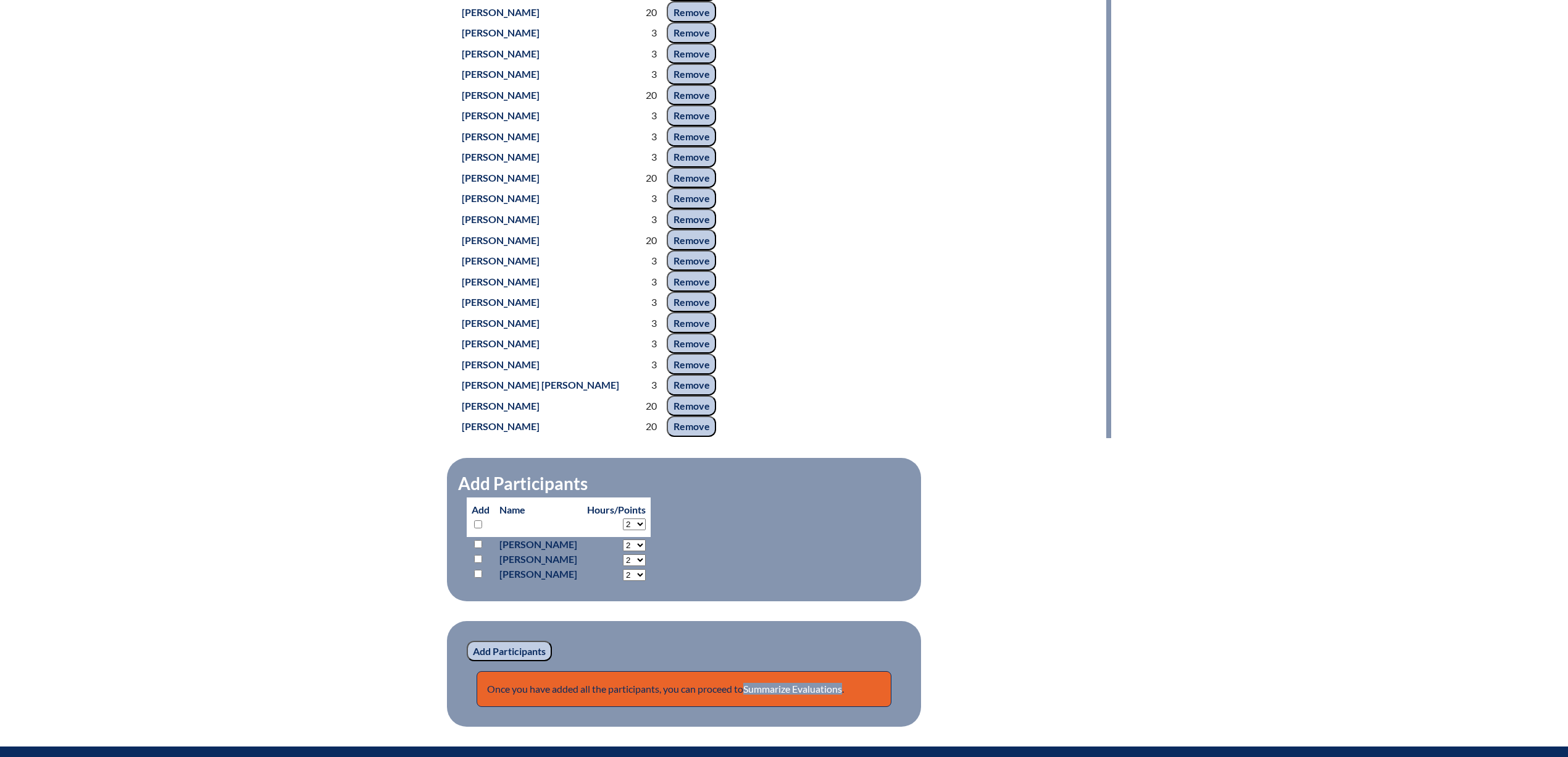
click at [643, 551] on select "2 3 4 5 6 7 8 9 10 11 12 13 14 15 16 17 18 19 20 21 22 23" at bounding box center [633, 545] width 22 height 12
select select "20"
click at [632, 551] on select "2 3 4 5 6 7 8 9 10 11 12 13 14 15 16 17 18 19 20 21 22 23" at bounding box center [633, 545] width 22 height 12
click at [478, 577] on input "checkbox" at bounding box center [478, 573] width 8 height 8
checkbox input "true"
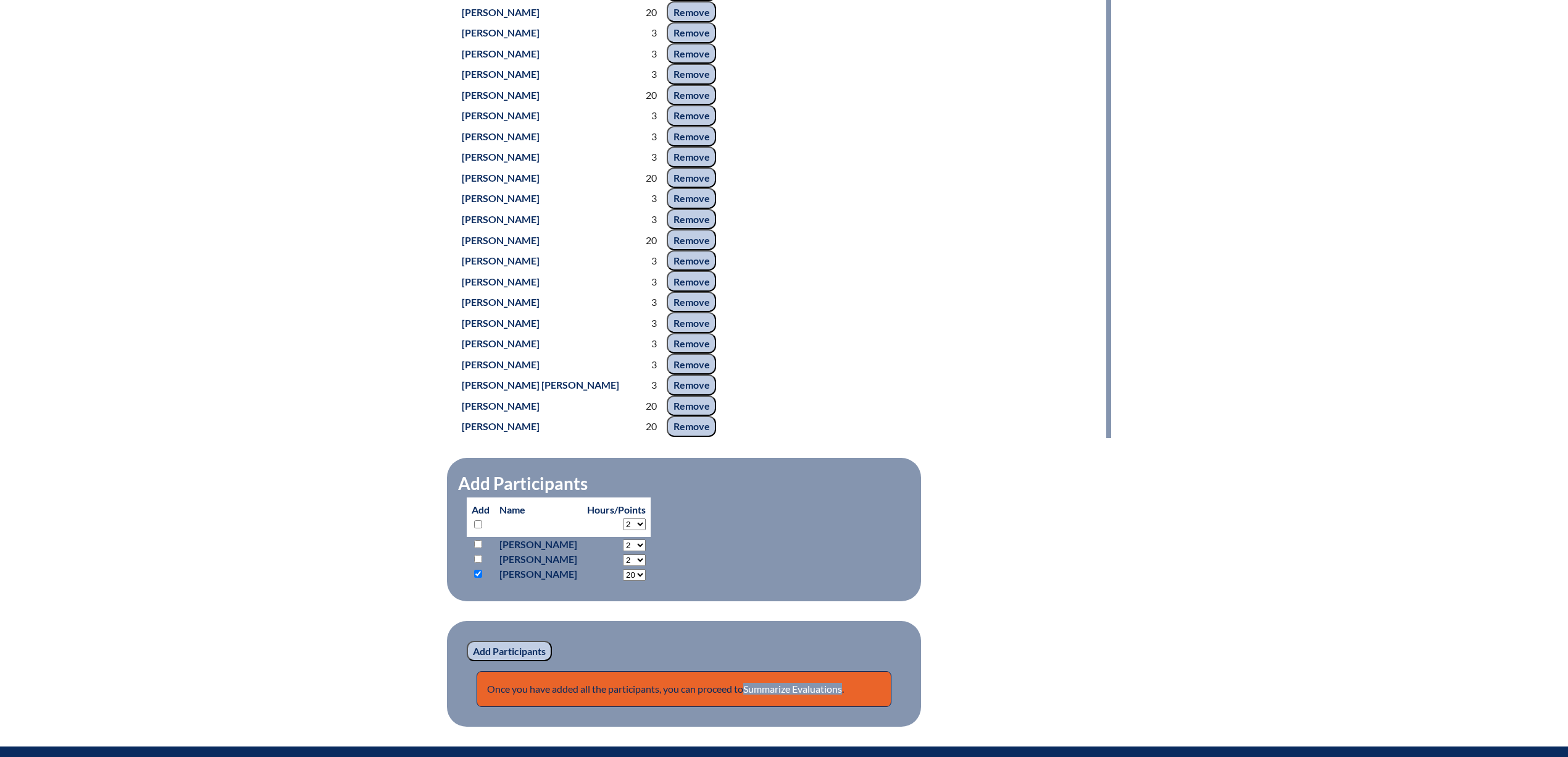
click at [507, 662] on input "Add Participants" at bounding box center [510, 651] width 85 height 21
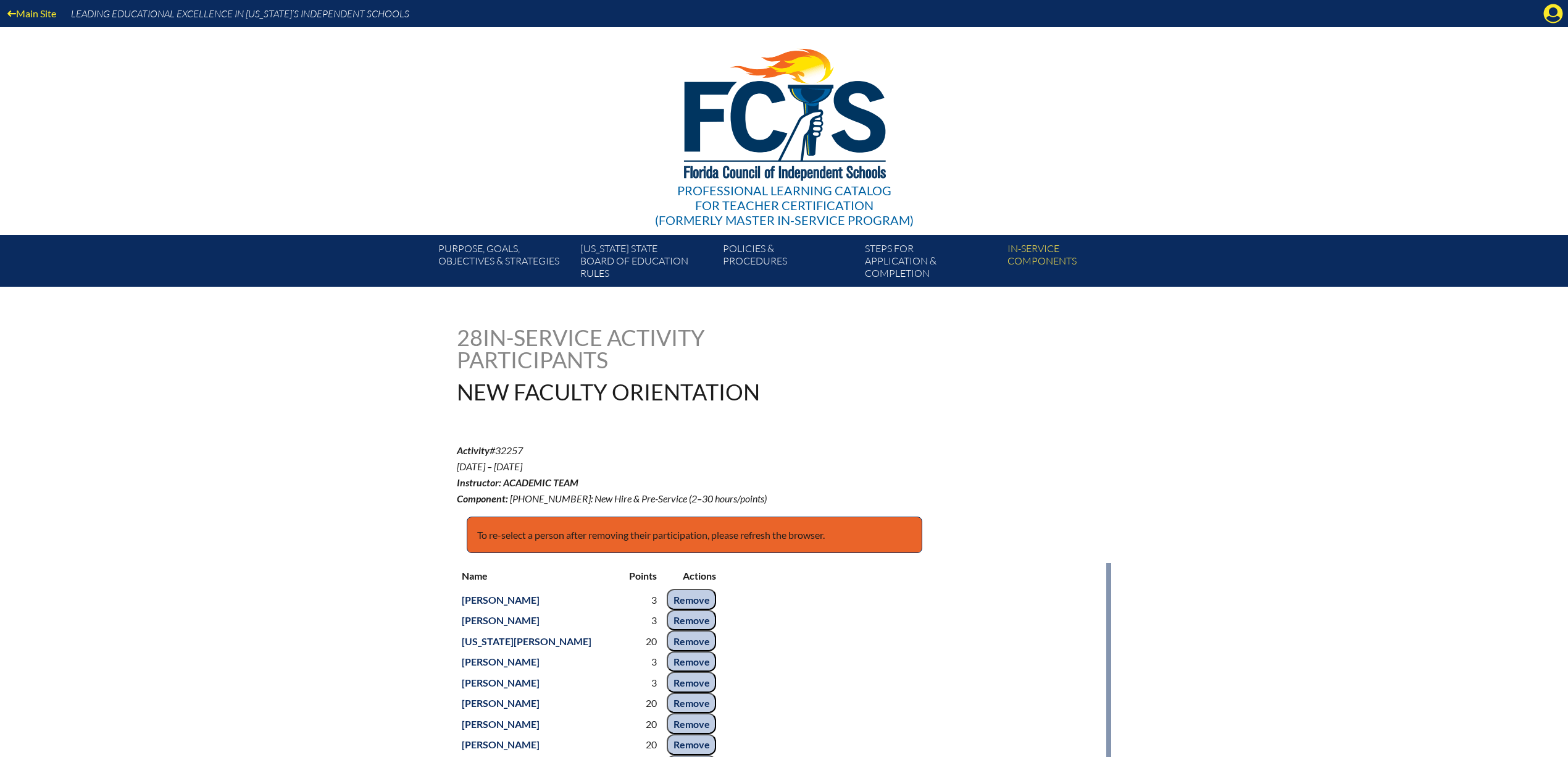
scroll to position [711, 0]
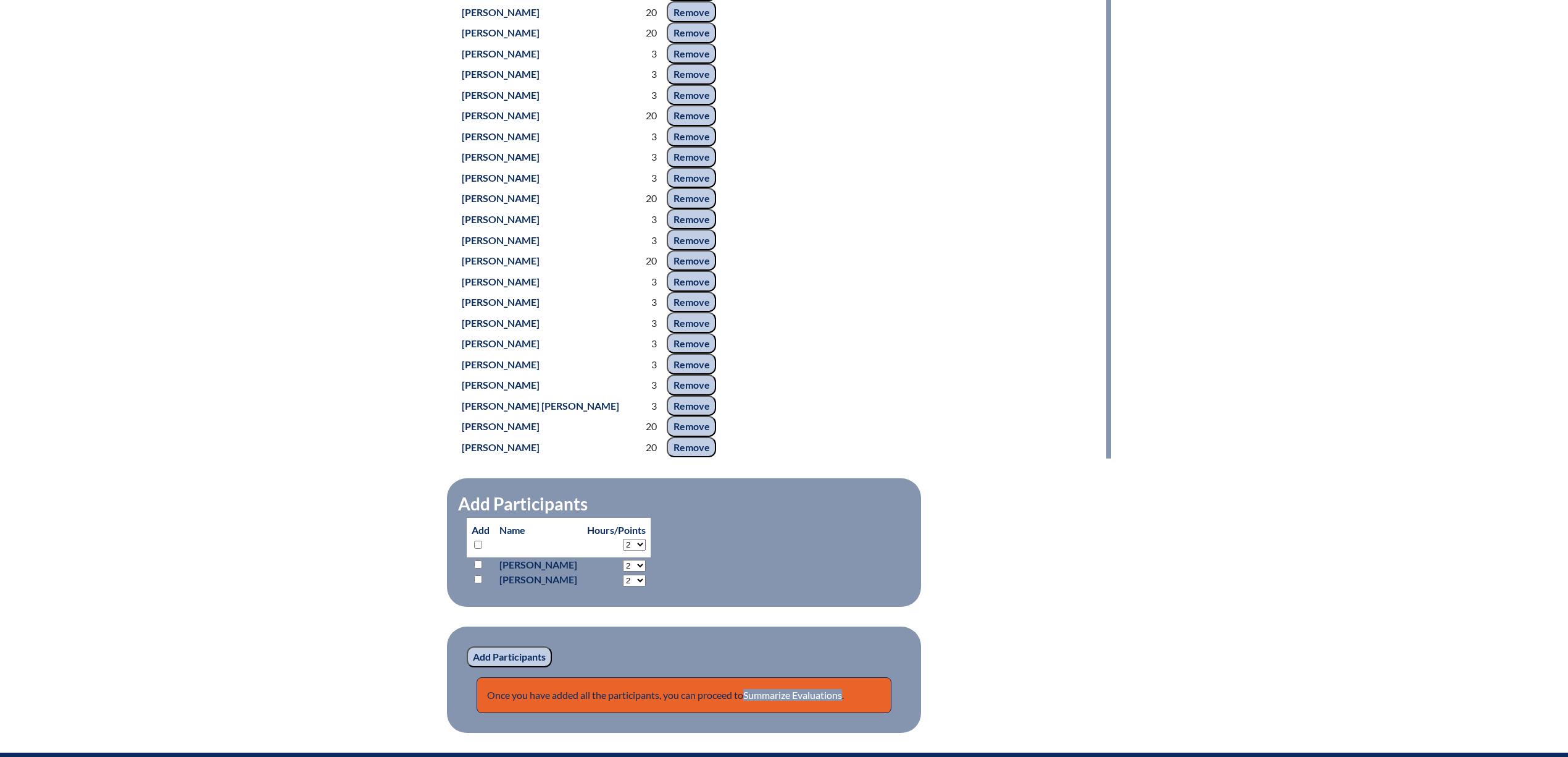
click at [667, 458] on input "Remove" at bounding box center [691, 447] width 50 height 21
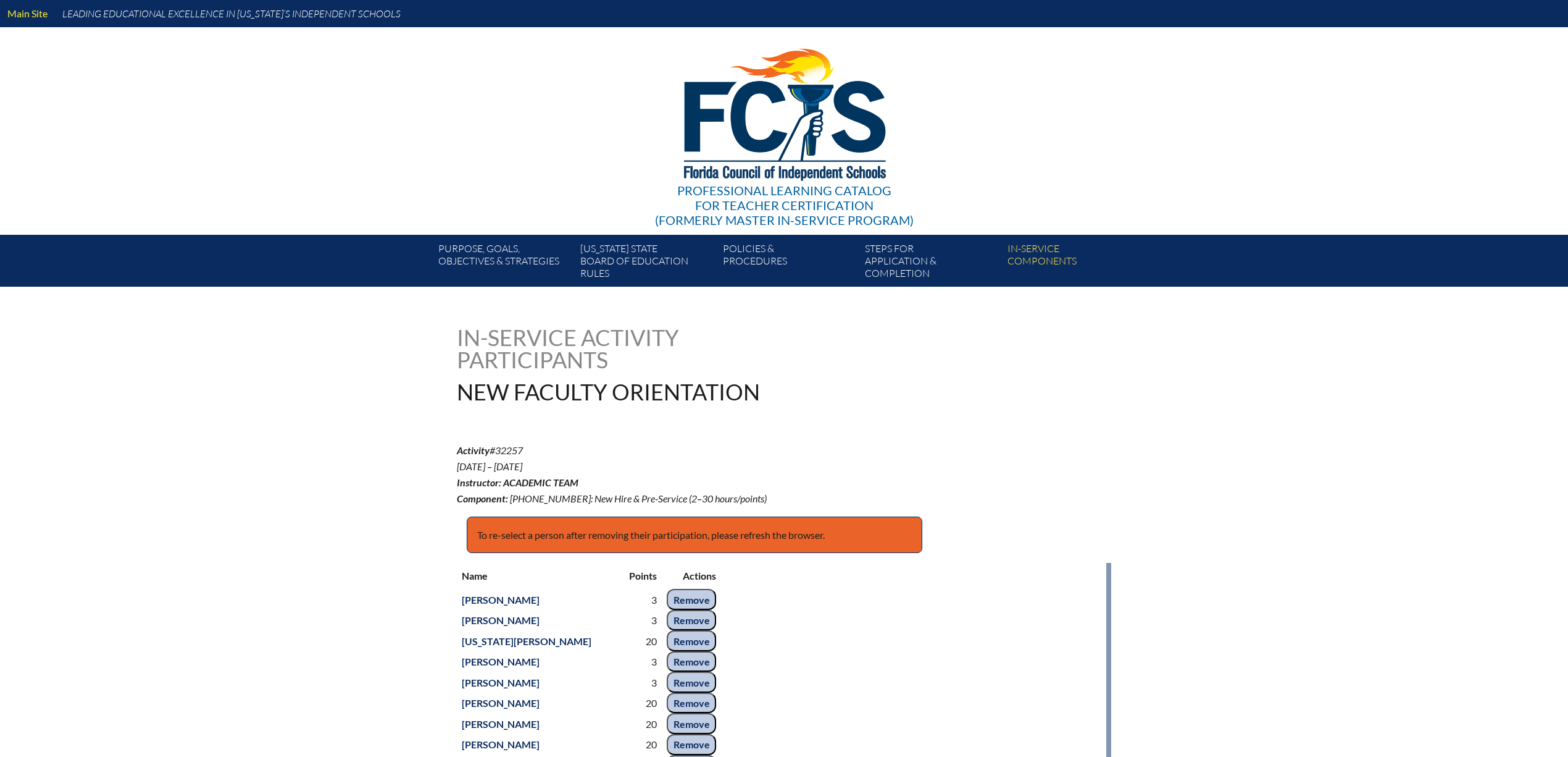
scroll to position [711, 0]
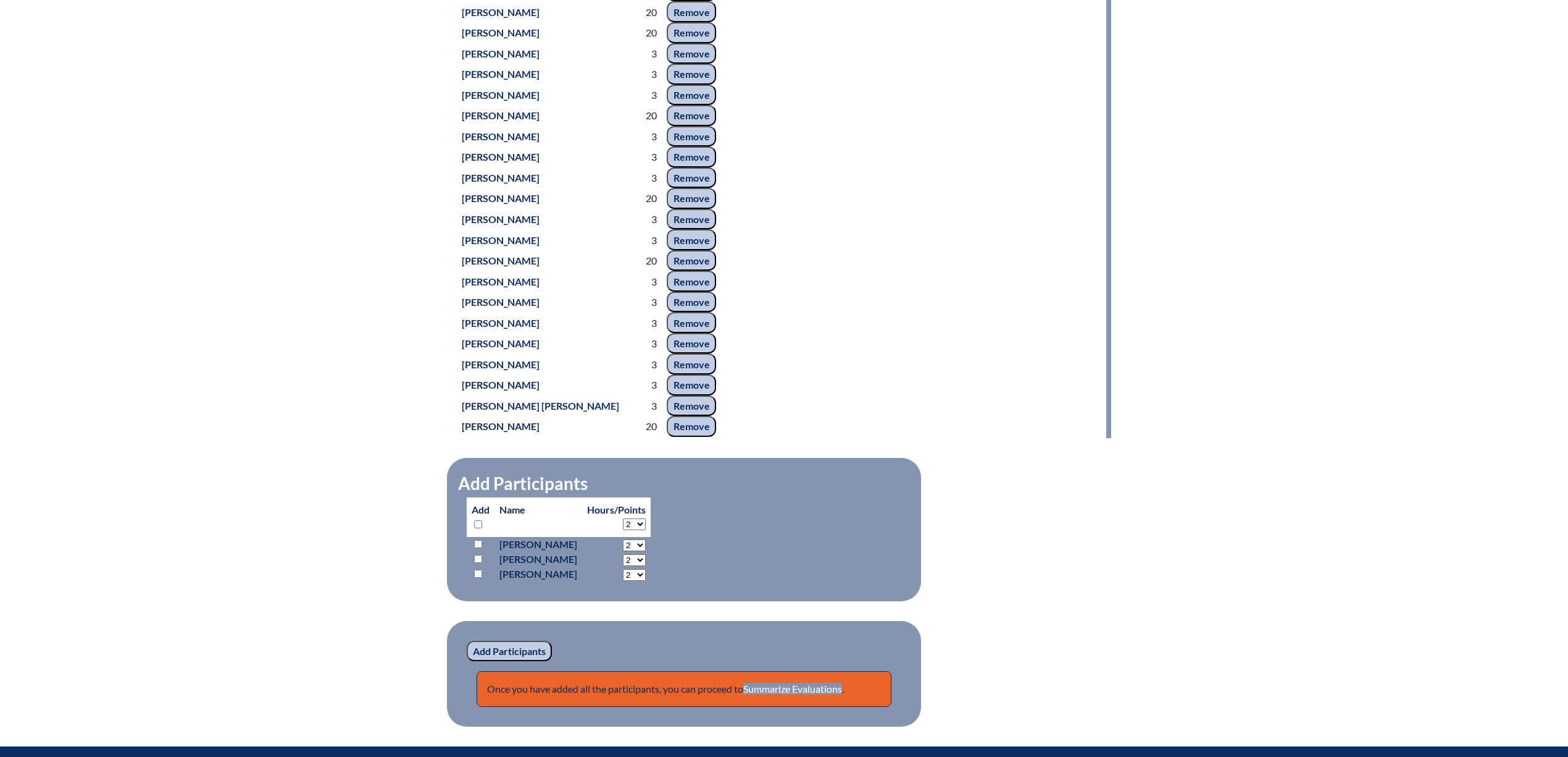
click at [646, 551] on select "2 3 4 5 6 7 8 9 10 11 12 13 14 15 16 17 18 19 20 21 22 23" at bounding box center [633, 545] width 22 height 12
select select "3"
click at [632, 551] on select "2 3 4 5 6 7 8 9 10 11 12 13 14 15 16 17 18 19 20 21 22 23" at bounding box center [633, 545] width 22 height 12
click at [478, 577] on input "checkbox" at bounding box center [478, 573] width 8 height 8
checkbox input "true"
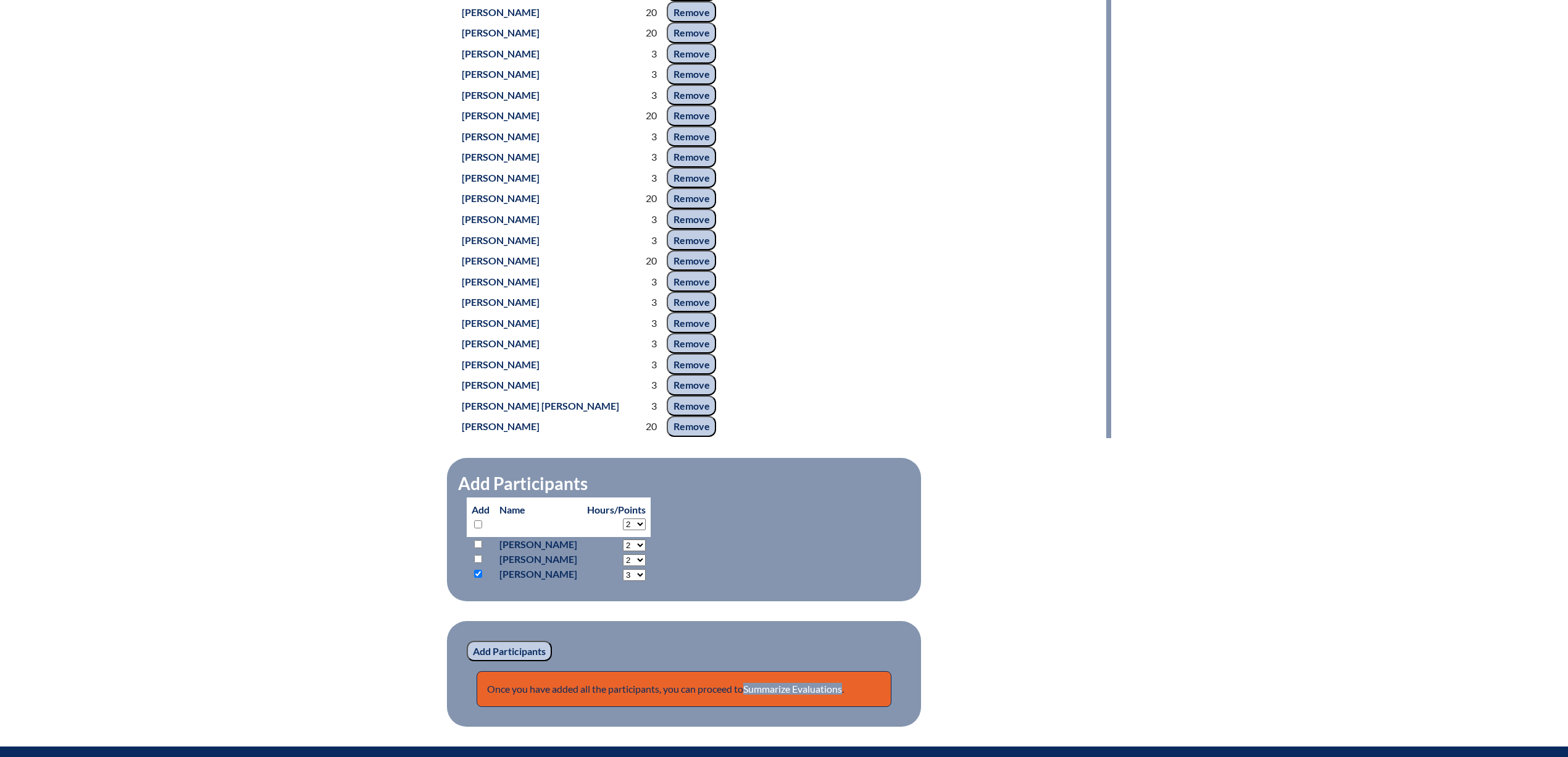
click at [507, 662] on input "Add Participants" at bounding box center [510, 651] width 85 height 21
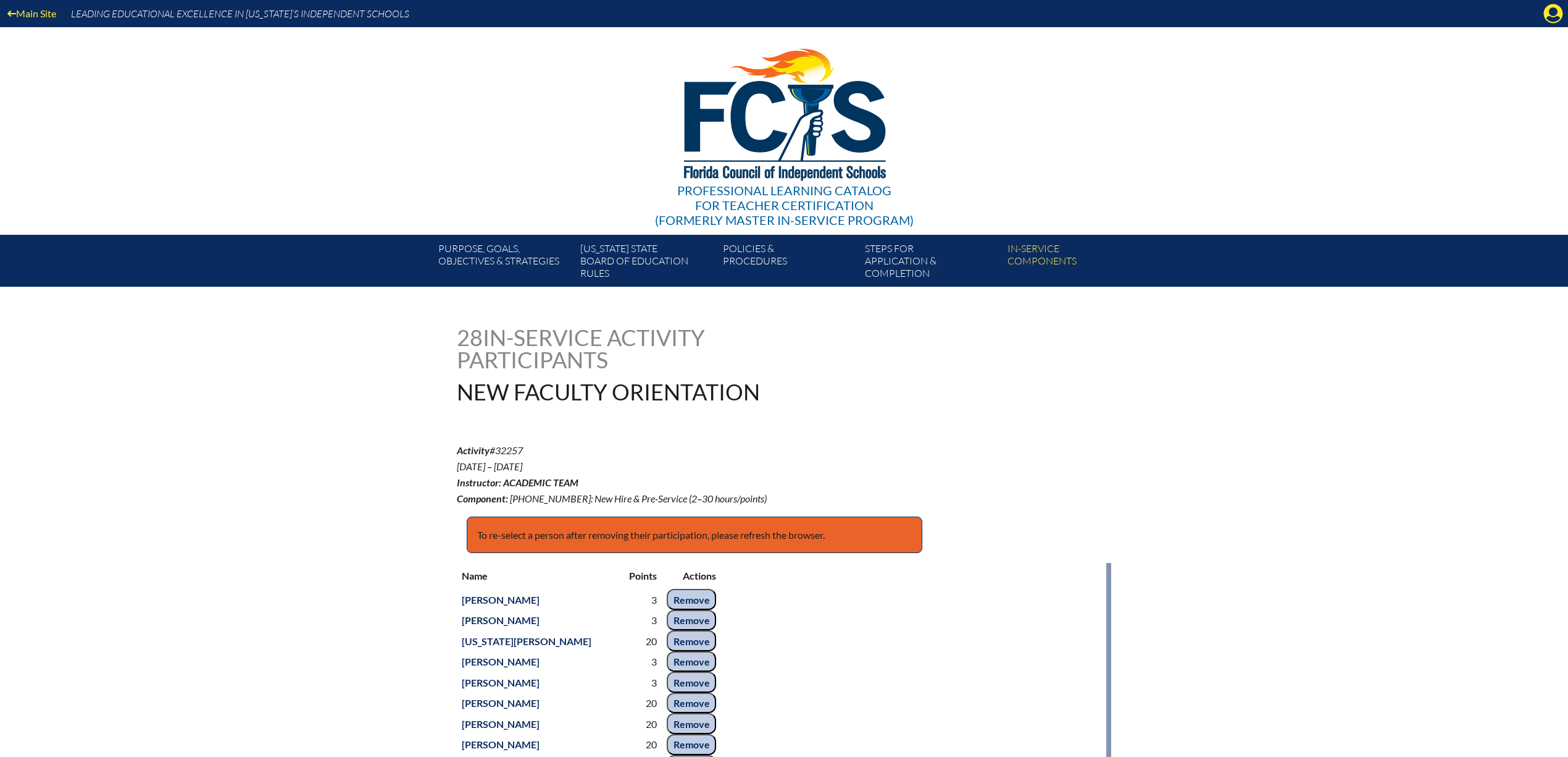
scroll to position [711, 0]
click at [1553, 15] on icon "Manage account" at bounding box center [1553, 14] width 20 height 20
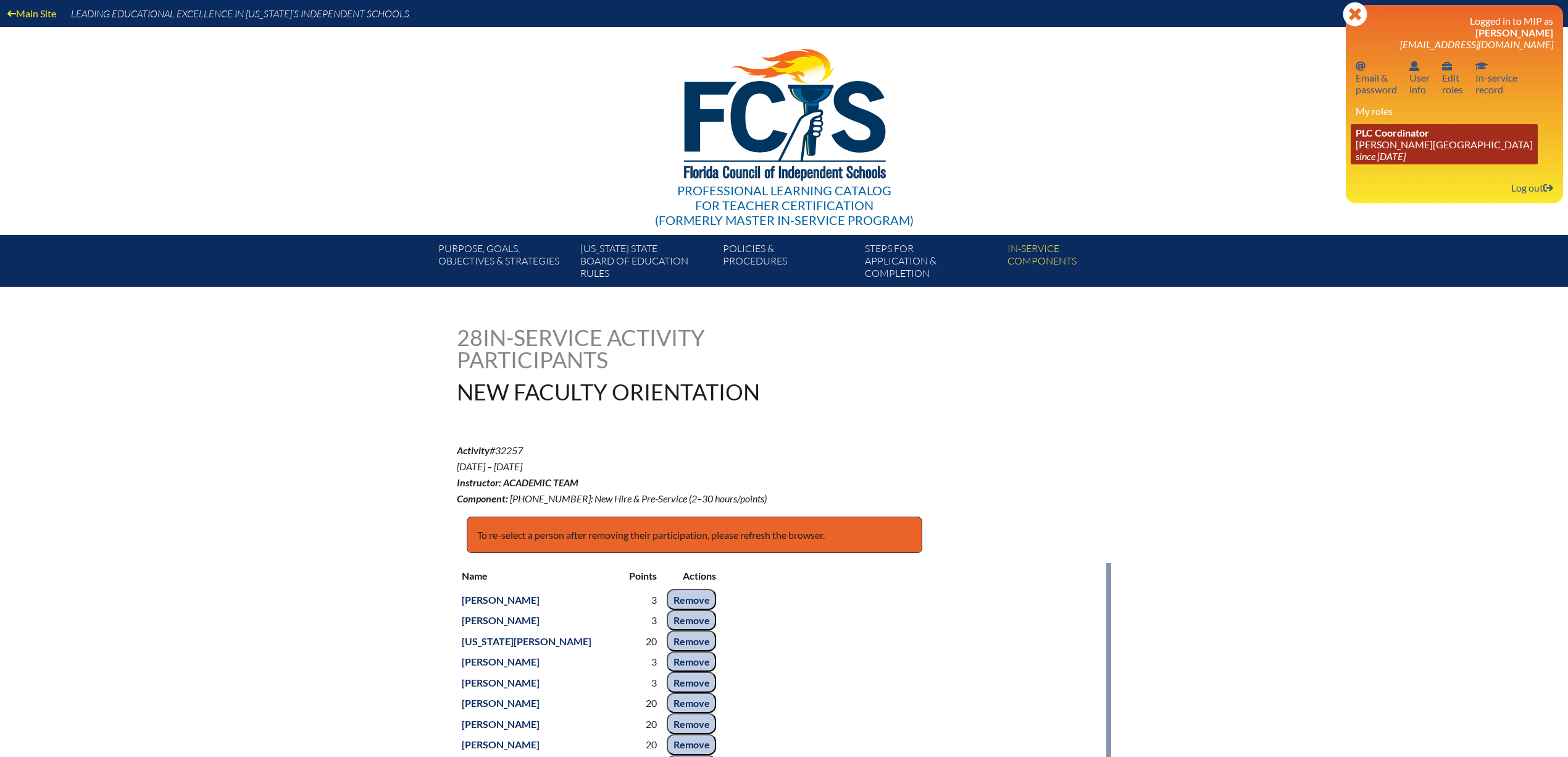
click at [1393, 139] on span "PLC Coordinator" at bounding box center [1392, 132] width 74 height 12
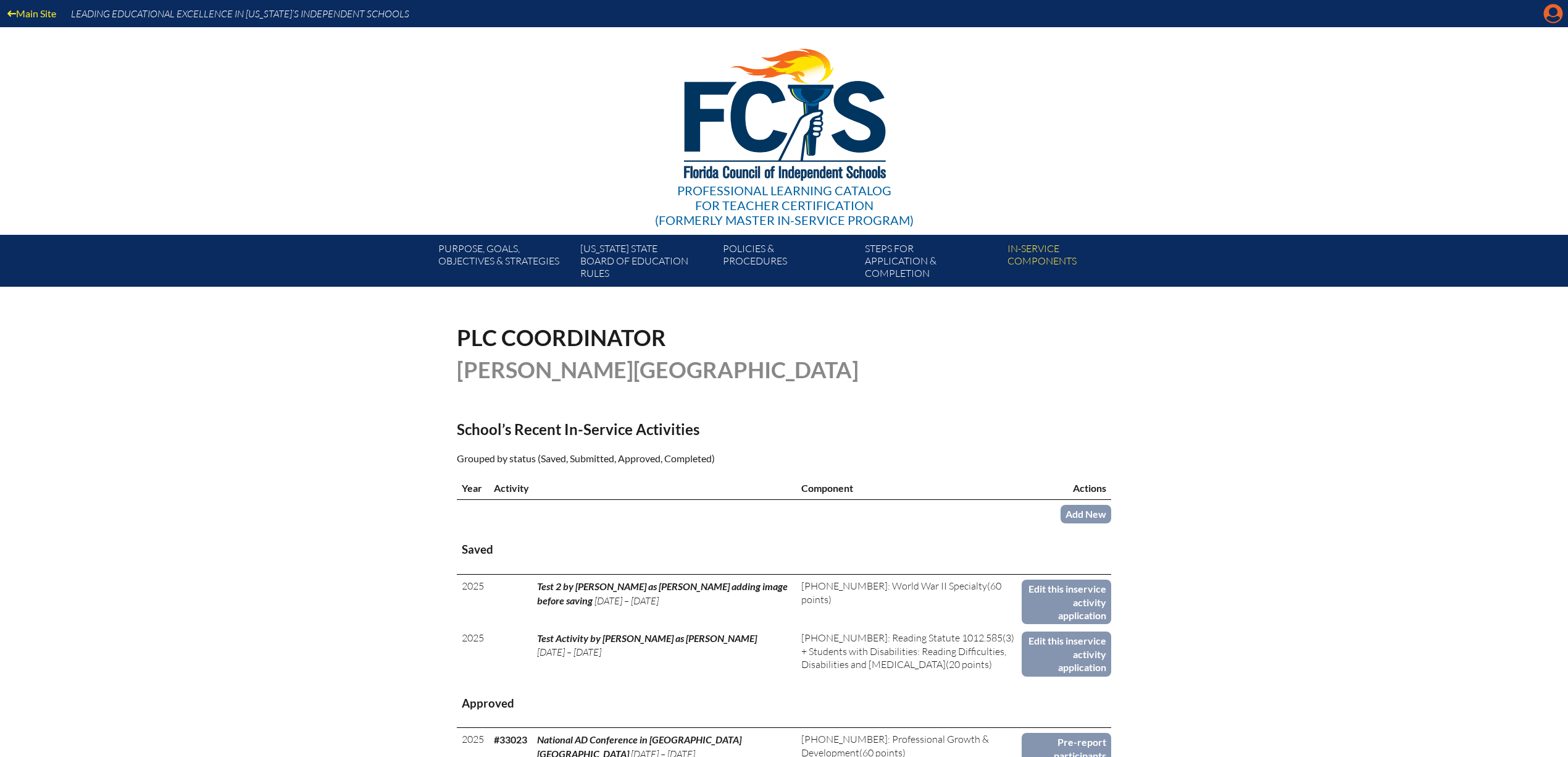
click at [1557, 15] on icon at bounding box center [1553, 14] width 19 height 19
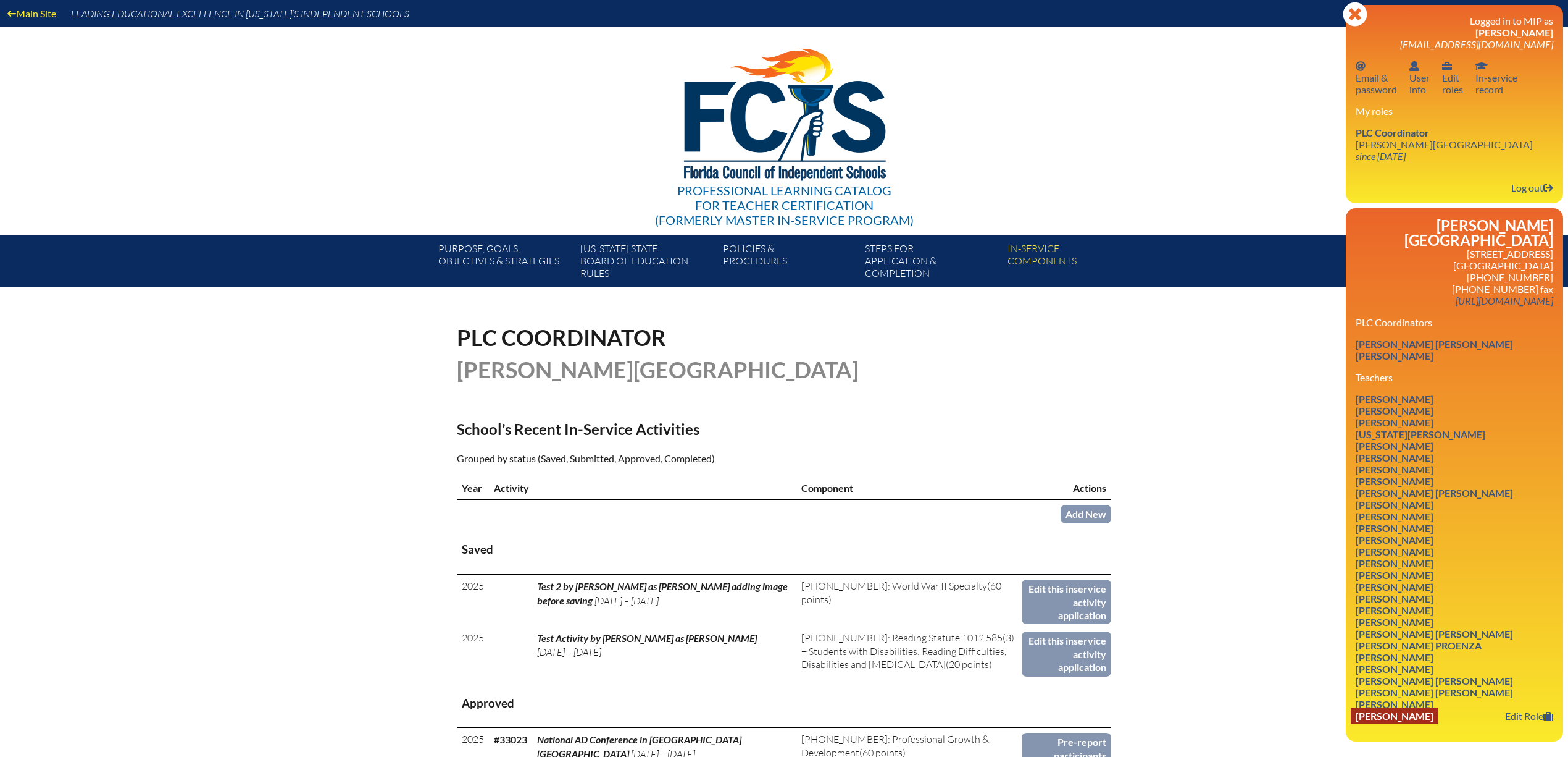
click at [1404, 724] on link "Emily Wilken" at bounding box center [1394, 716] width 87 height 17
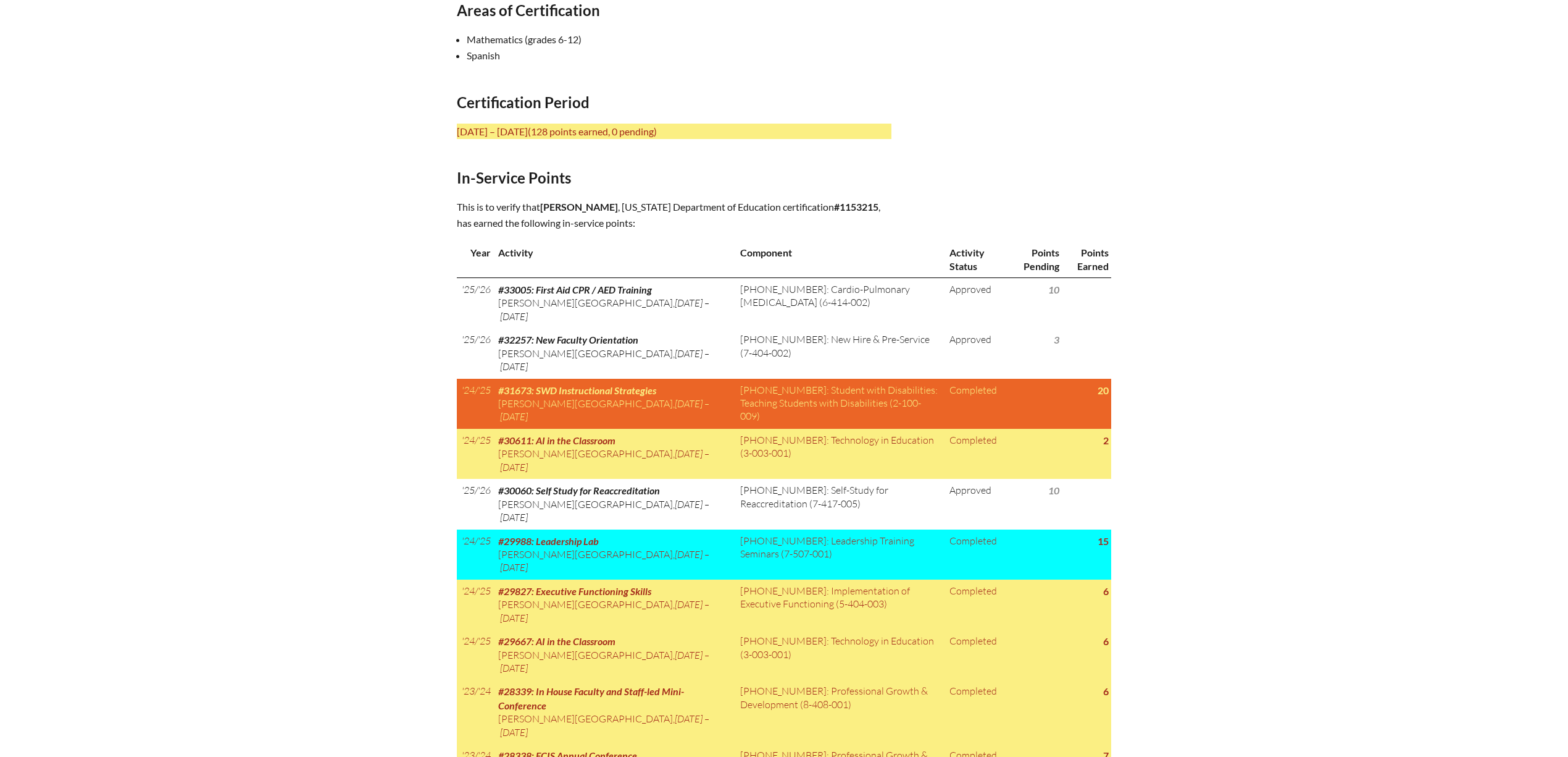
scroll to position [470, 0]
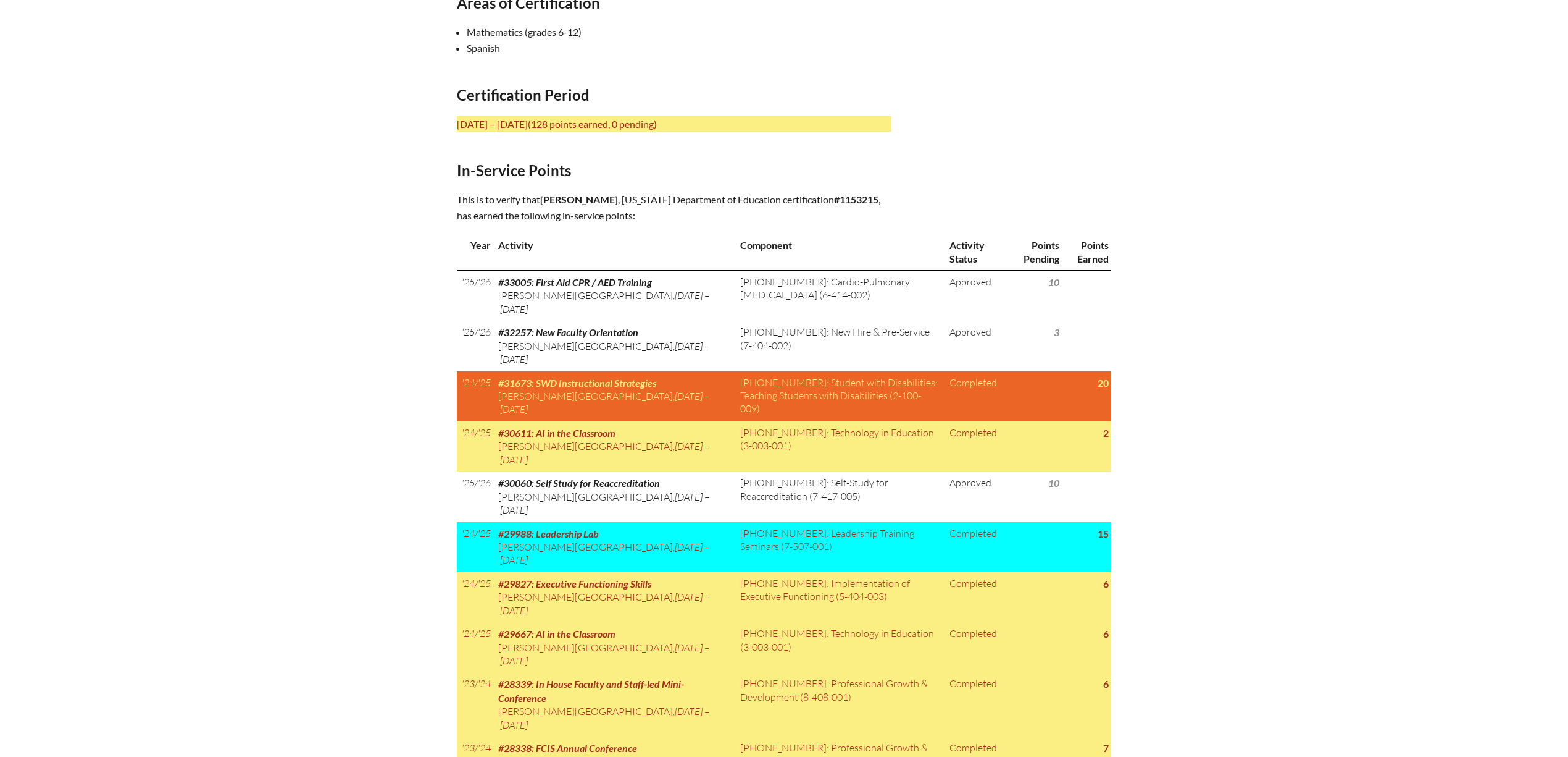
drag, startPoint x: 540, startPoint y: 198, endPoint x: 900, endPoint y: 201, distance: 360.0
copy p "[PERSON_NAME] , [US_STATE] Department of Education certification #1153215 , has"
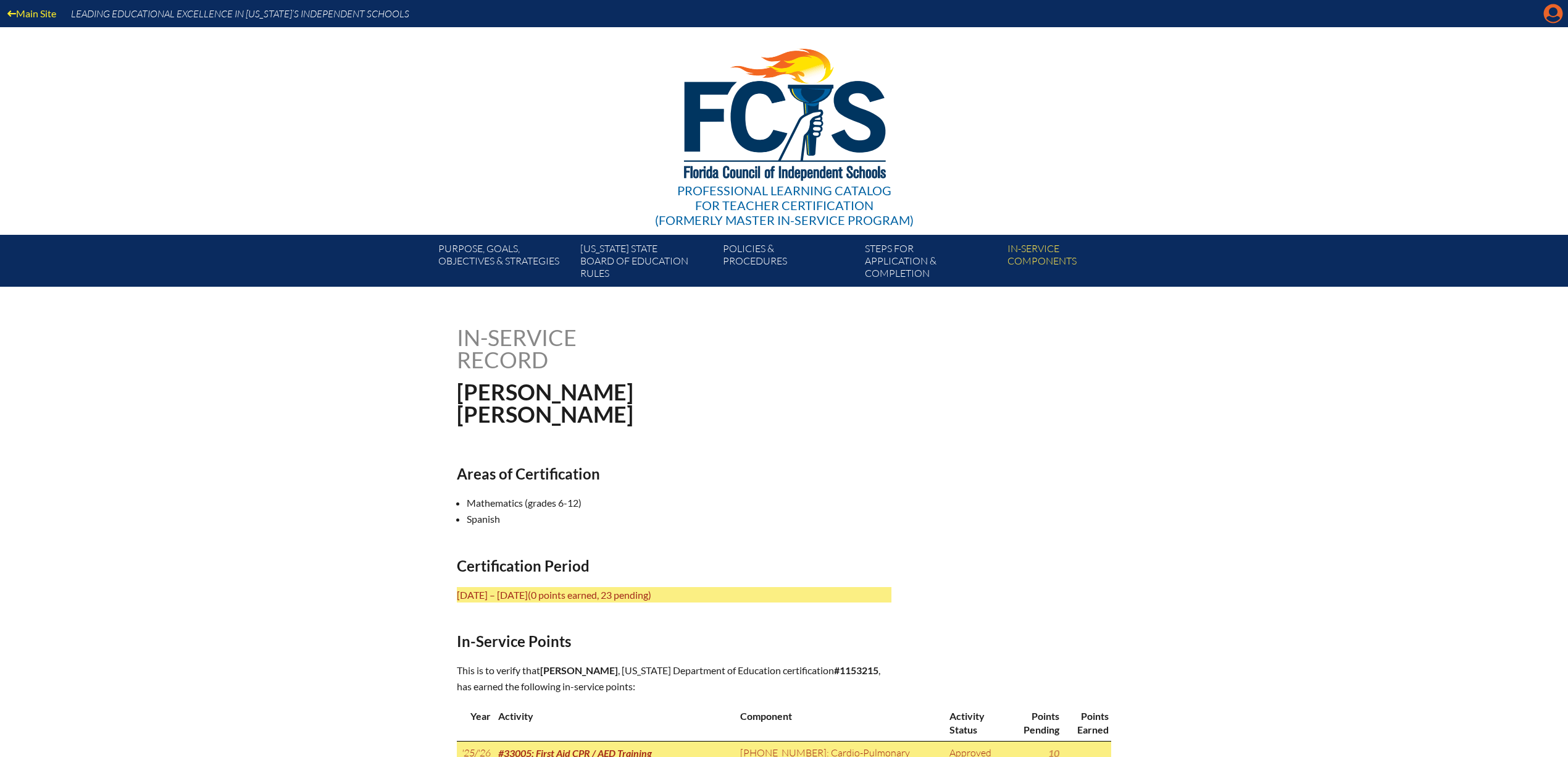
click at [1557, 18] on icon "Manage account" at bounding box center [1553, 14] width 20 height 20
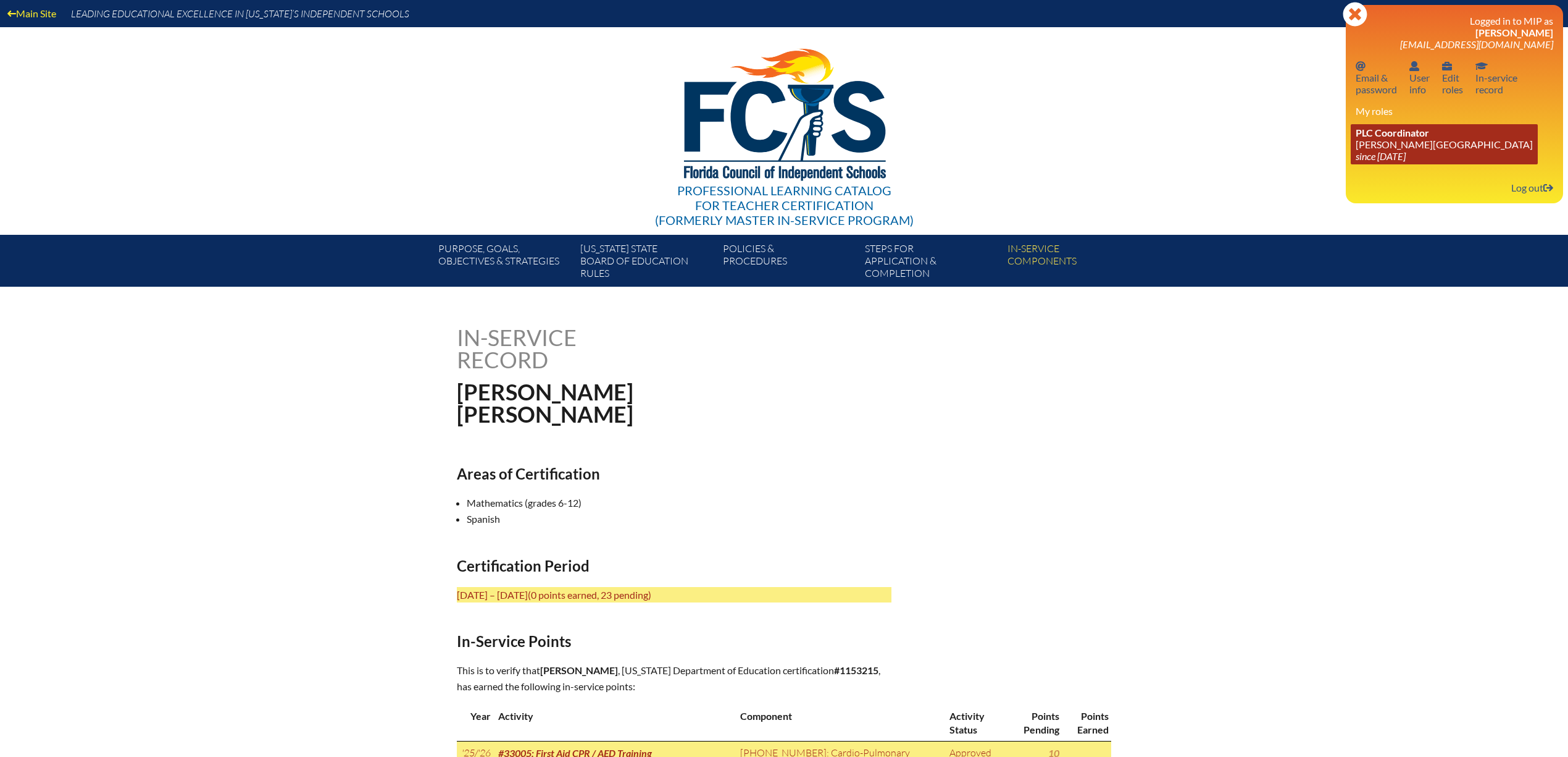
click at [1405, 160] on icon "since [DATE]" at bounding box center [1381, 156] width 50 height 12
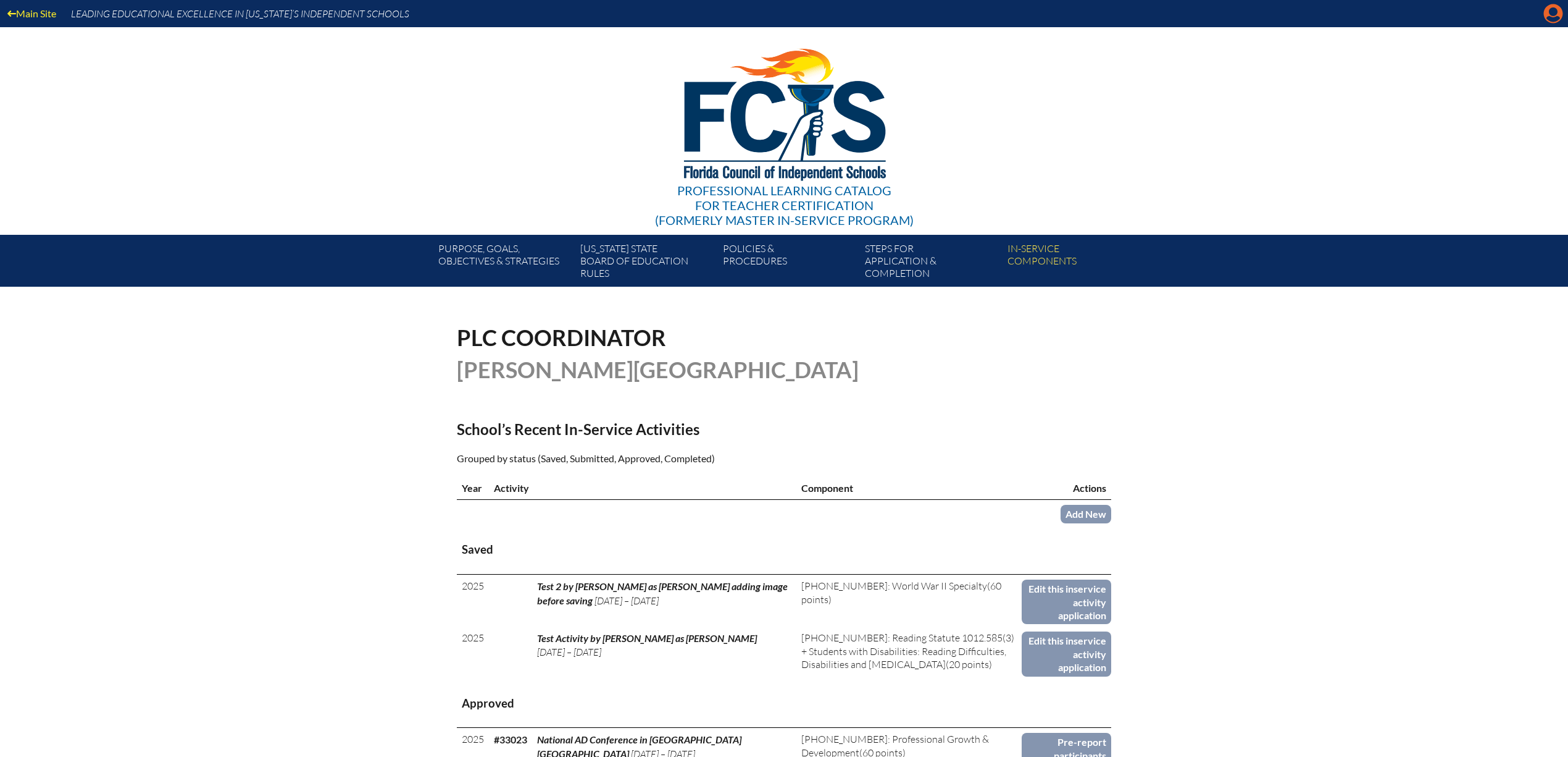
click at [1551, 13] on icon "Manage account" at bounding box center [1553, 14] width 20 height 20
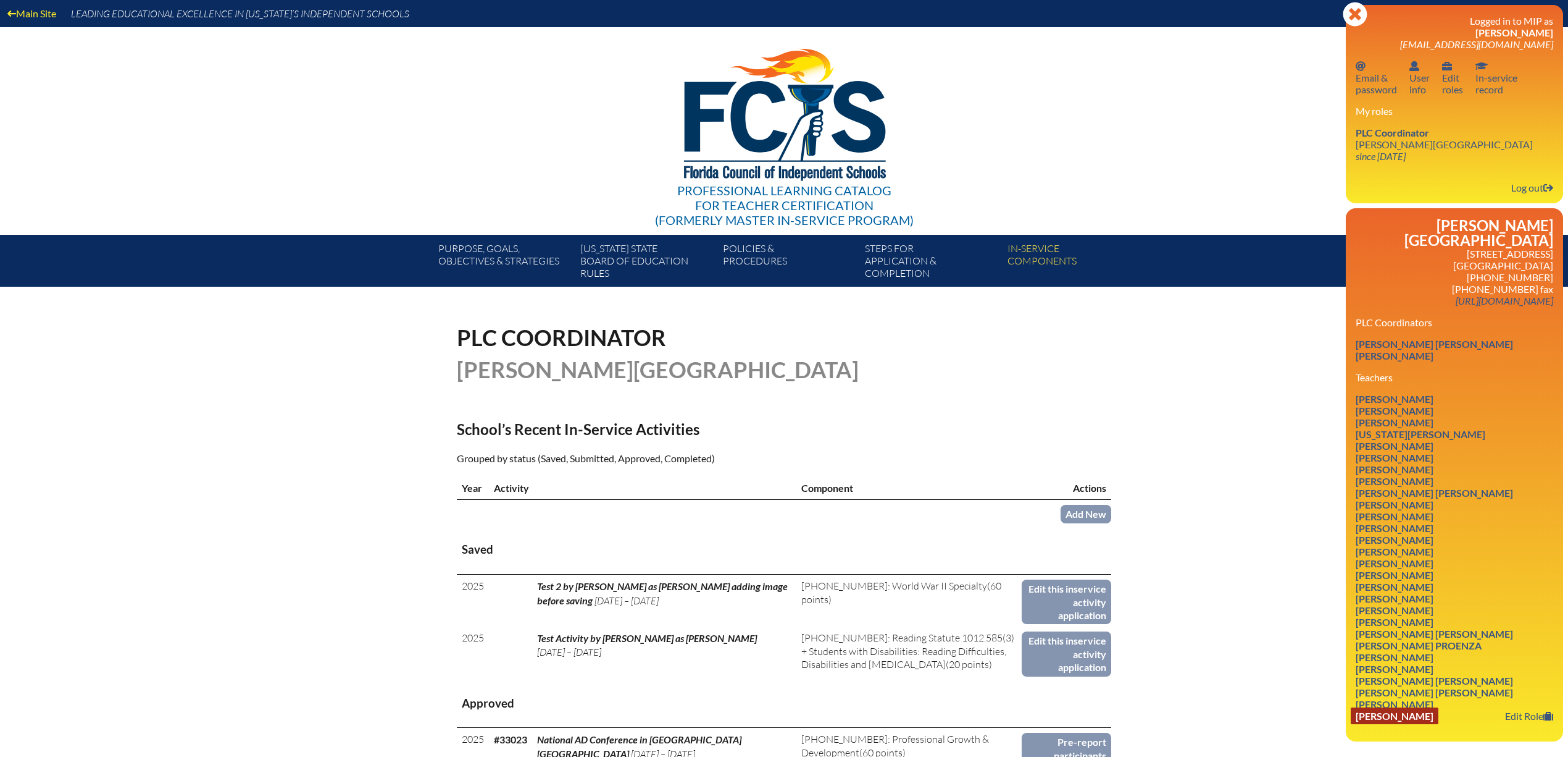
click at [1384, 724] on link "Emily Wilken" at bounding box center [1394, 716] width 87 height 17
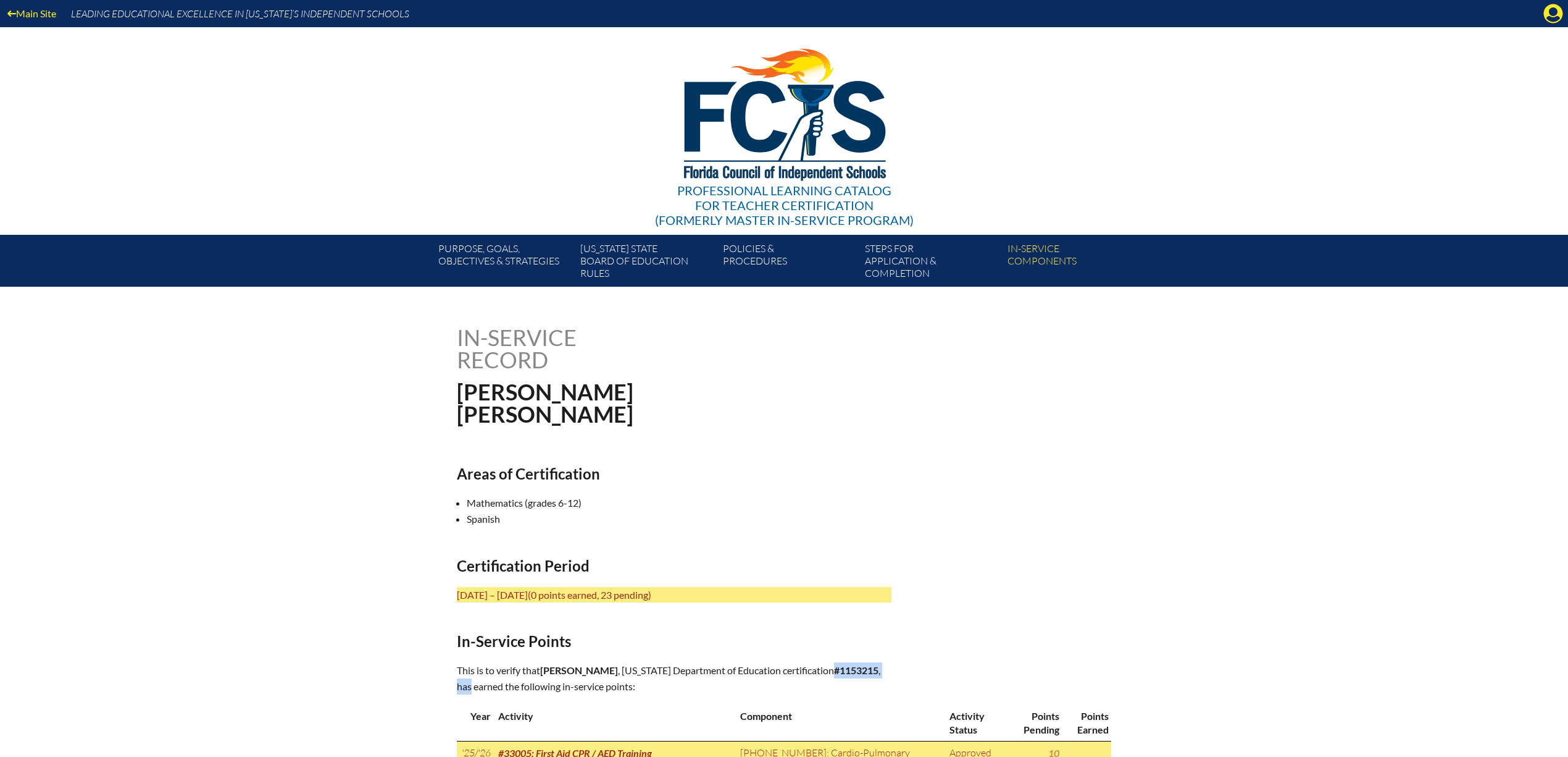
drag, startPoint x: 815, startPoint y: 672, endPoint x: 899, endPoint y: 669, distance: 84.1
copy p "#1153215 , has"
